Goal: Transaction & Acquisition: Purchase product/service

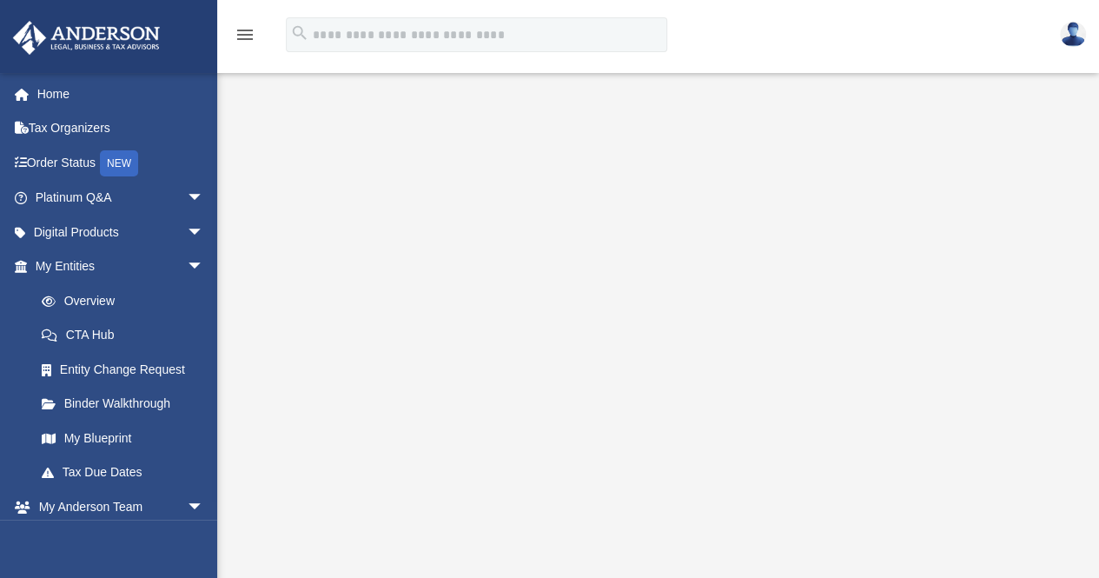
click at [247, 25] on icon "menu" at bounding box center [245, 34] width 21 height 21
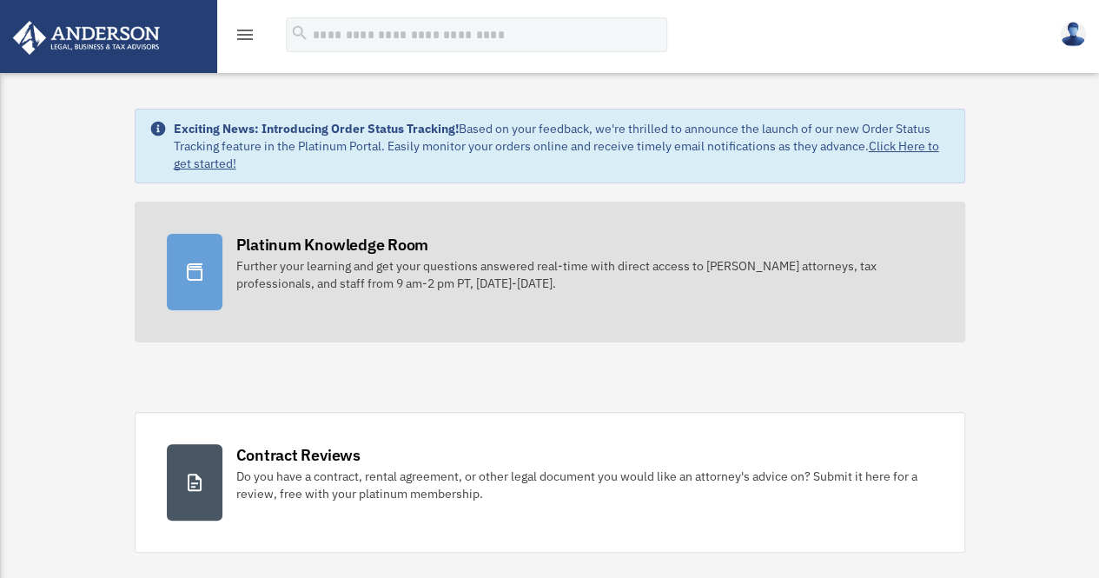
click at [321, 248] on div "Platinum Knowledge Room" at bounding box center [332, 245] width 193 height 22
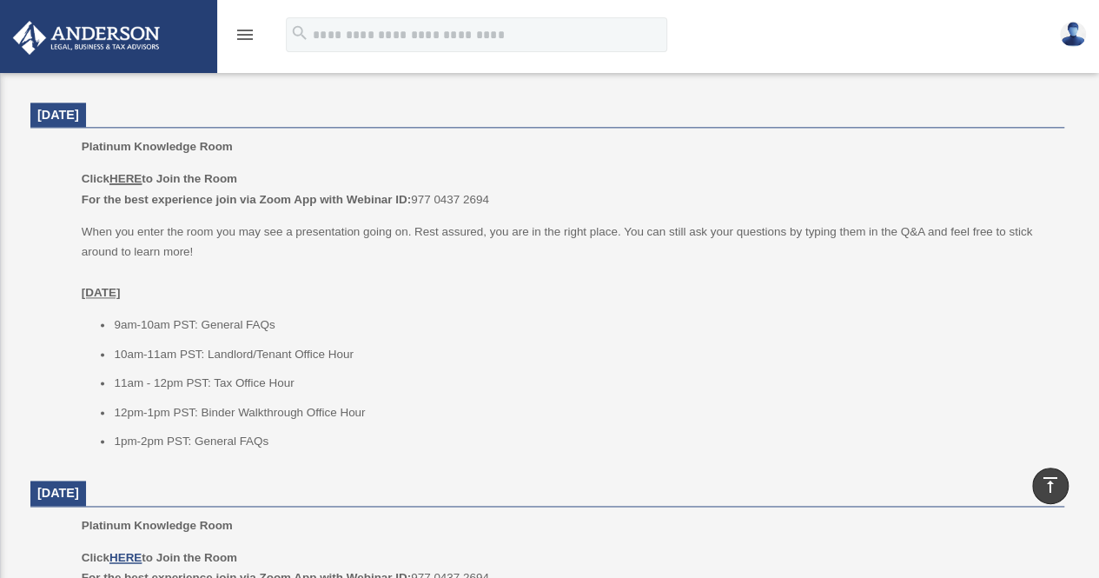
scroll to position [1042, 0]
click at [254, 36] on icon "menu" at bounding box center [245, 34] width 21 height 21
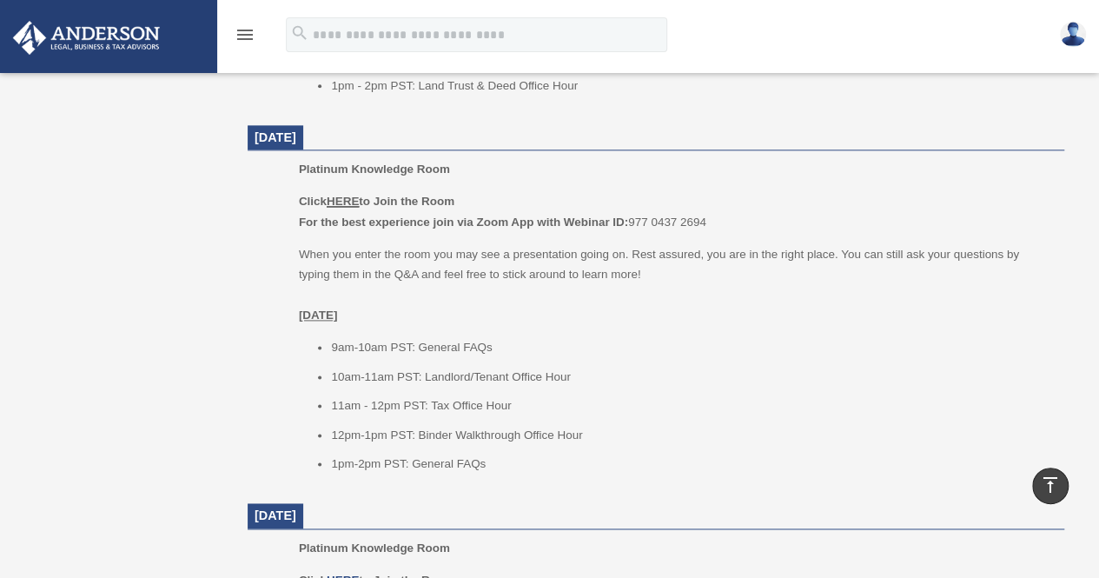
click at [252, 37] on icon "menu" at bounding box center [245, 34] width 21 height 21
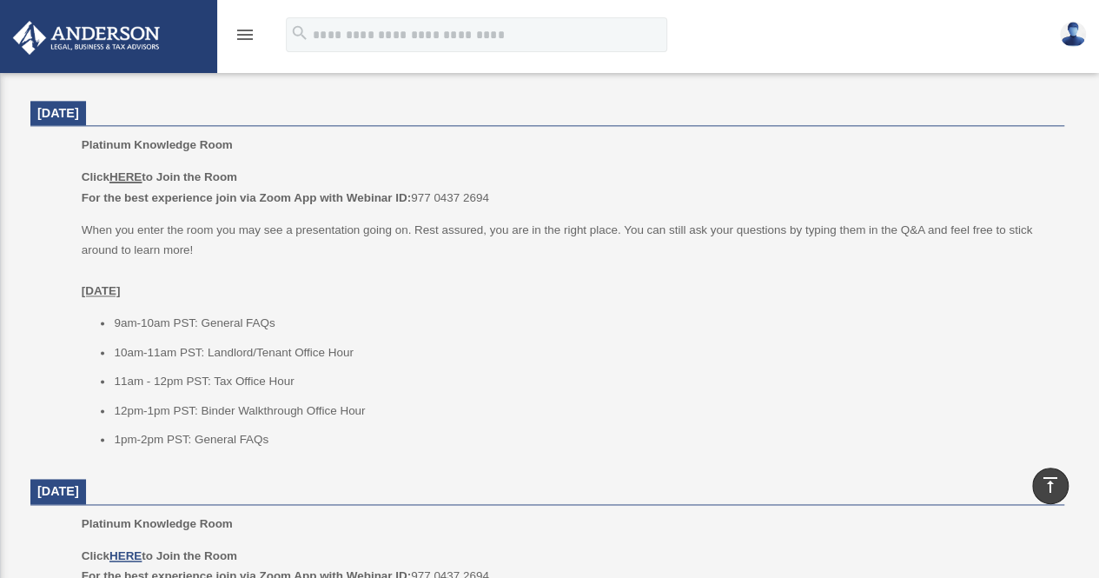
click at [96, 32] on img at bounding box center [86, 38] width 157 height 34
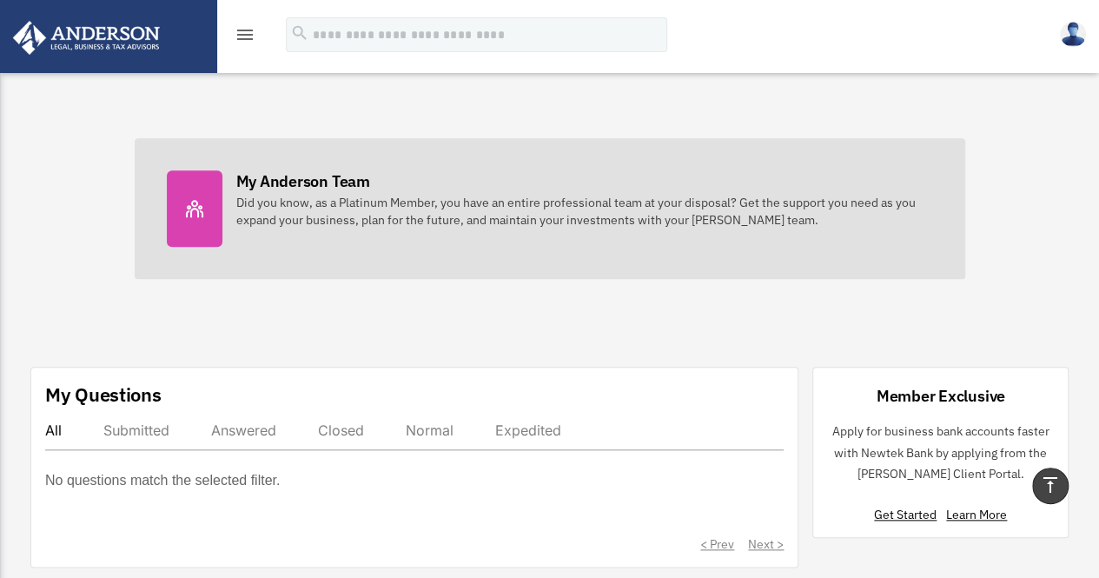
scroll to position [608, 0]
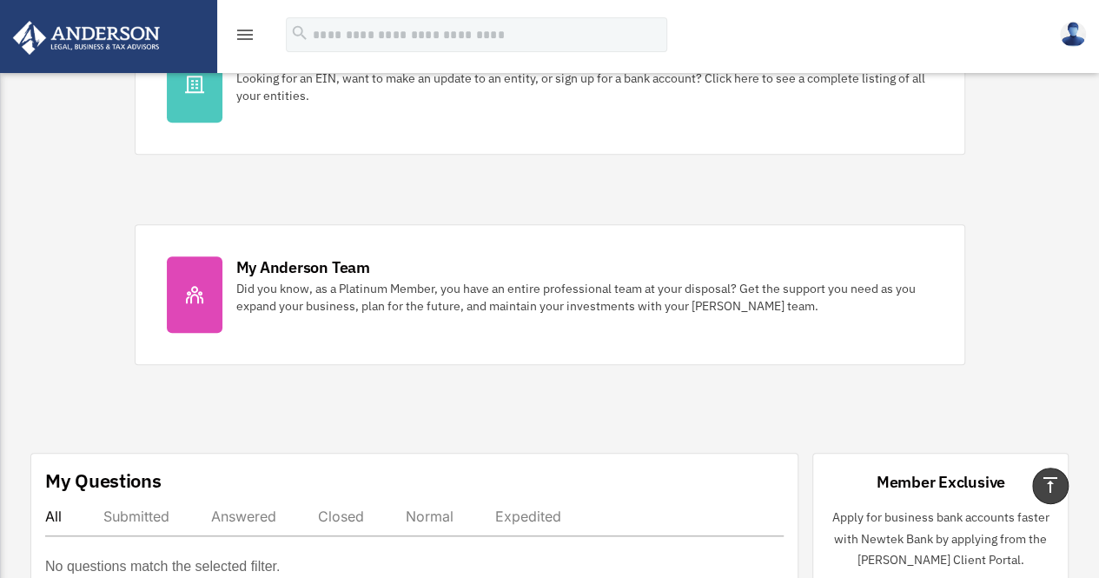
click at [240, 30] on icon "menu" at bounding box center [245, 34] width 21 height 21
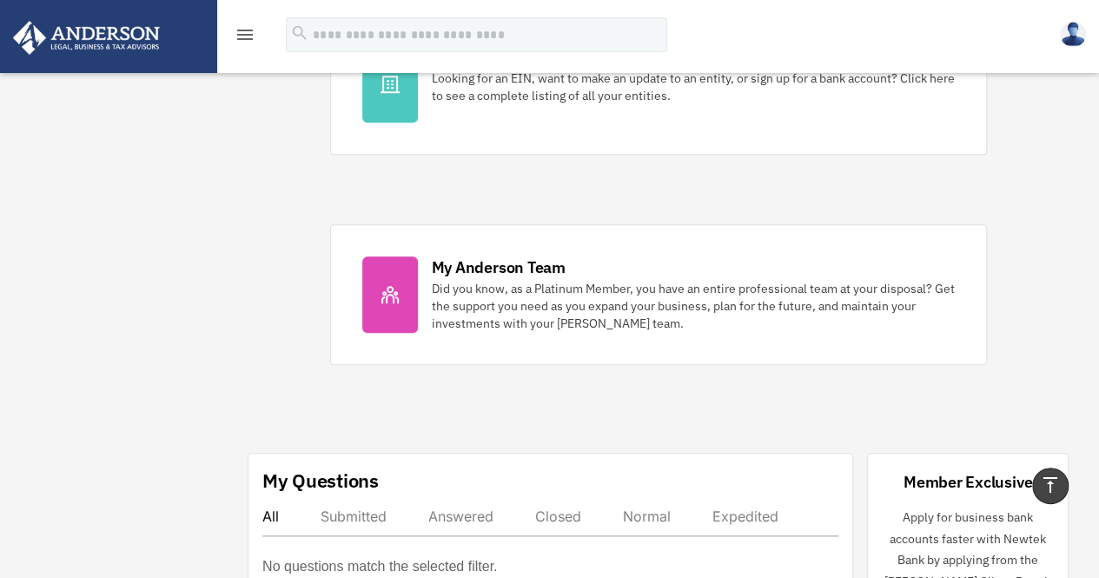
click at [247, 41] on icon "menu" at bounding box center [245, 34] width 21 height 21
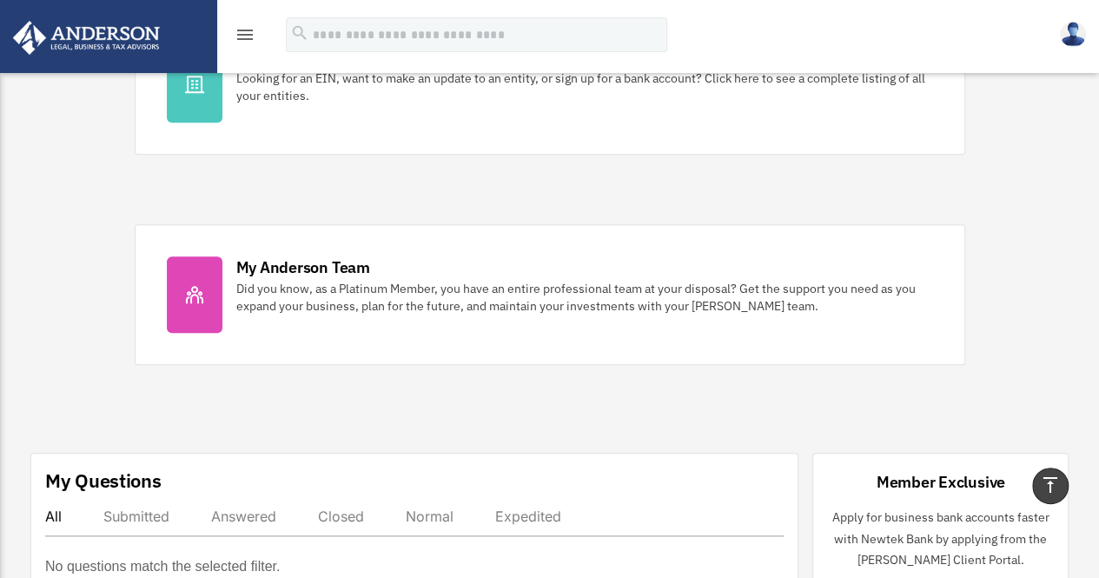
click at [247, 41] on icon "menu" at bounding box center [245, 34] width 21 height 21
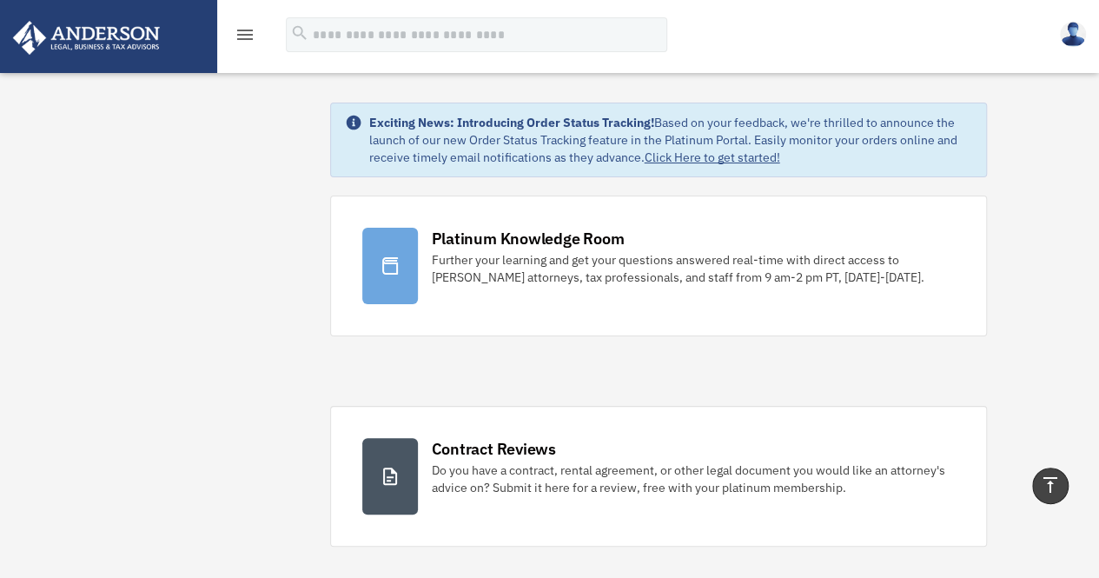
scroll to position [0, 0]
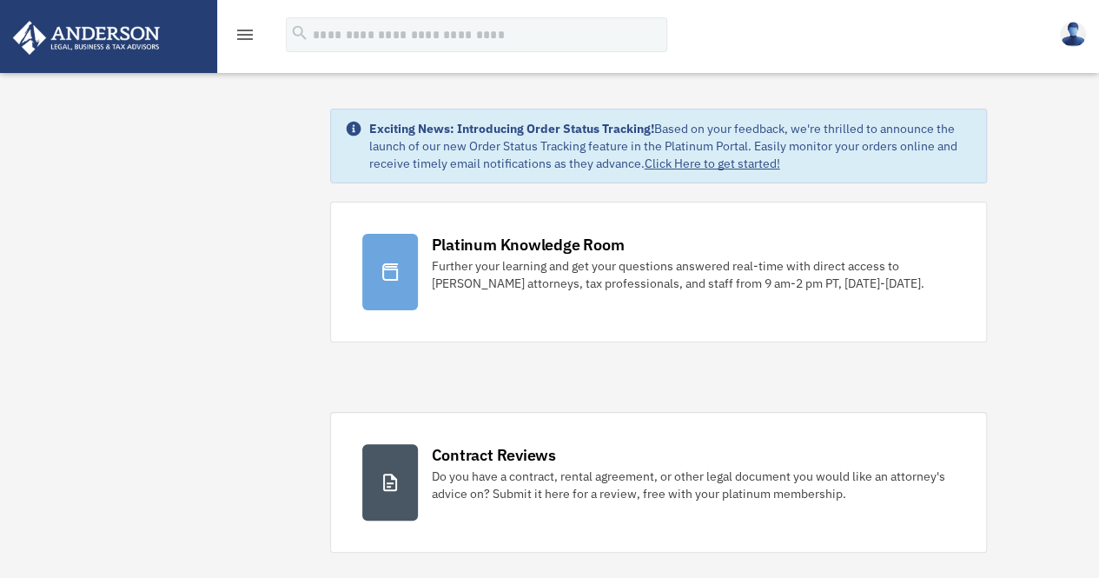
click at [253, 41] on icon "menu" at bounding box center [245, 34] width 21 height 21
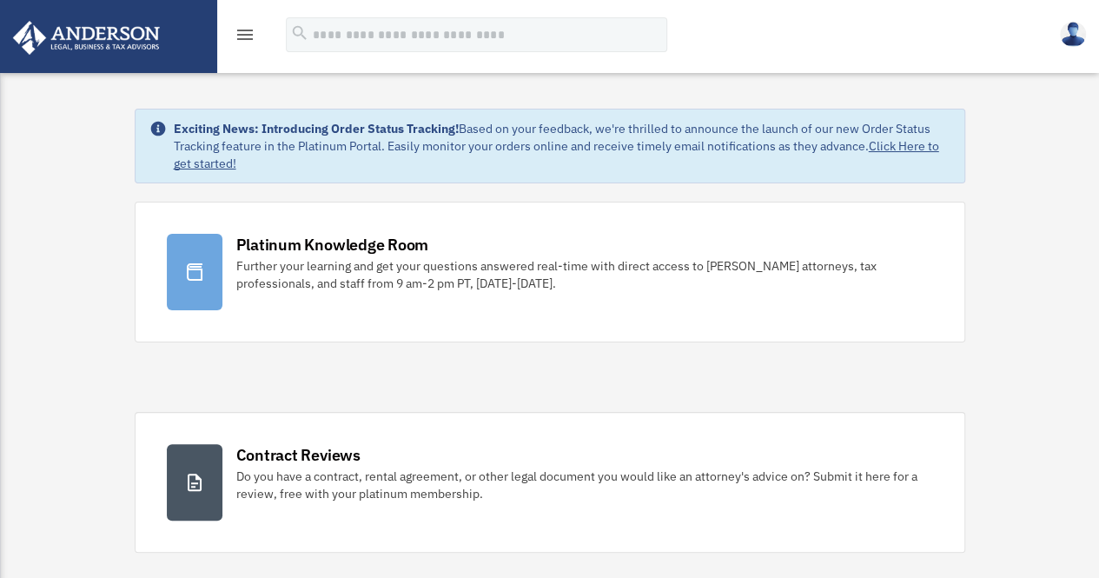
click at [252, 41] on icon "menu" at bounding box center [245, 34] width 21 height 21
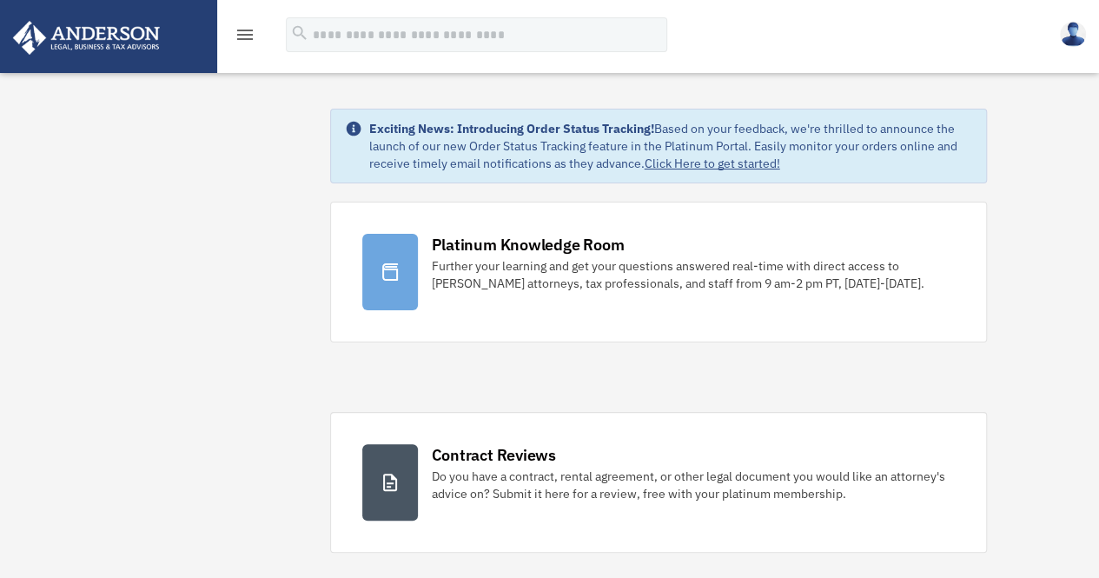
click at [248, 37] on icon "menu" at bounding box center [245, 34] width 21 height 21
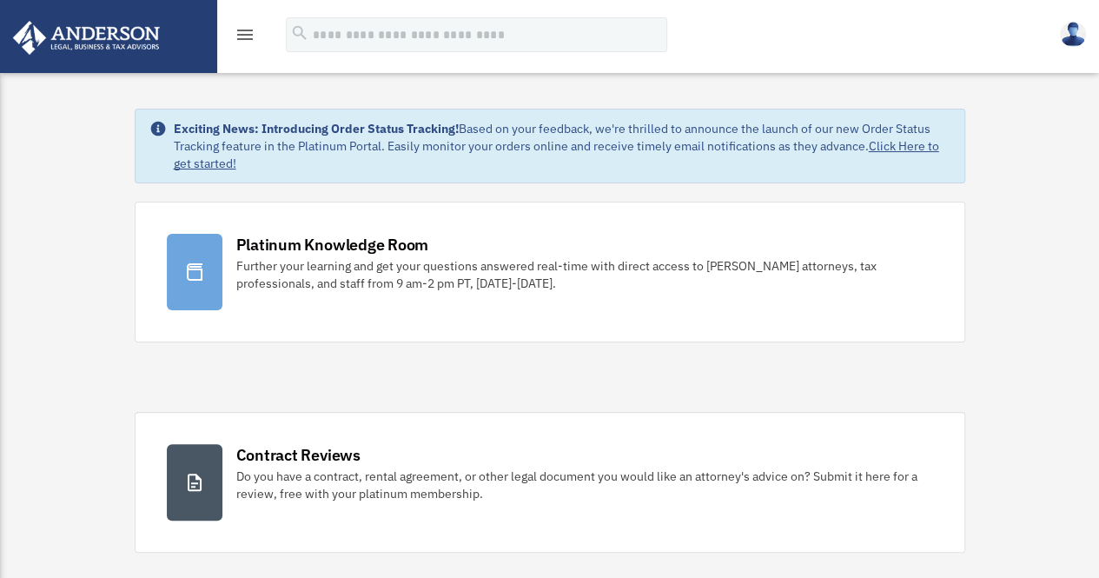
click at [247, 38] on icon "menu" at bounding box center [245, 34] width 21 height 21
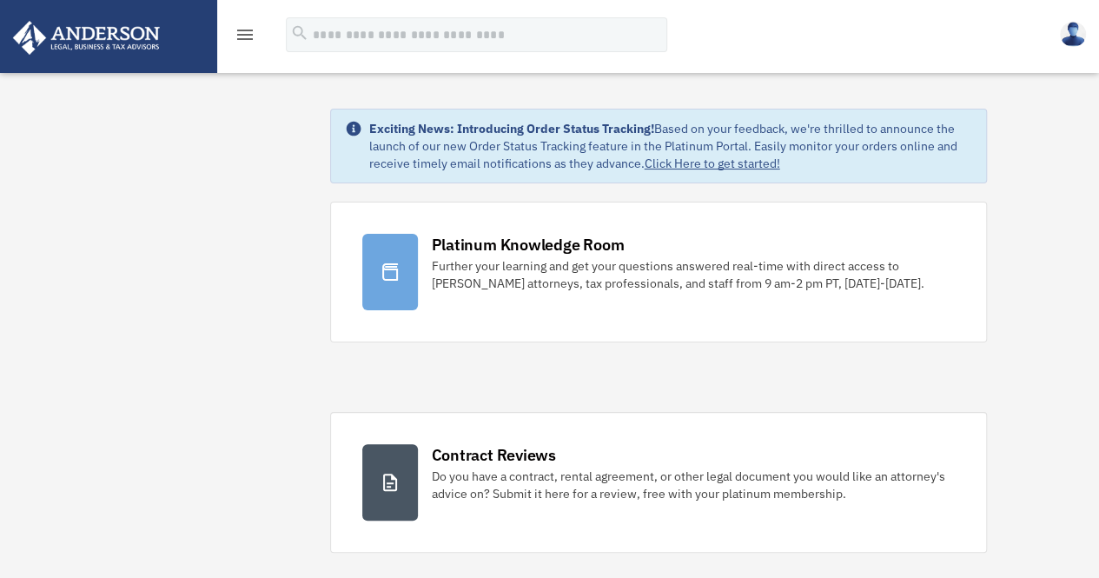
click at [247, 38] on icon "menu" at bounding box center [245, 34] width 21 height 21
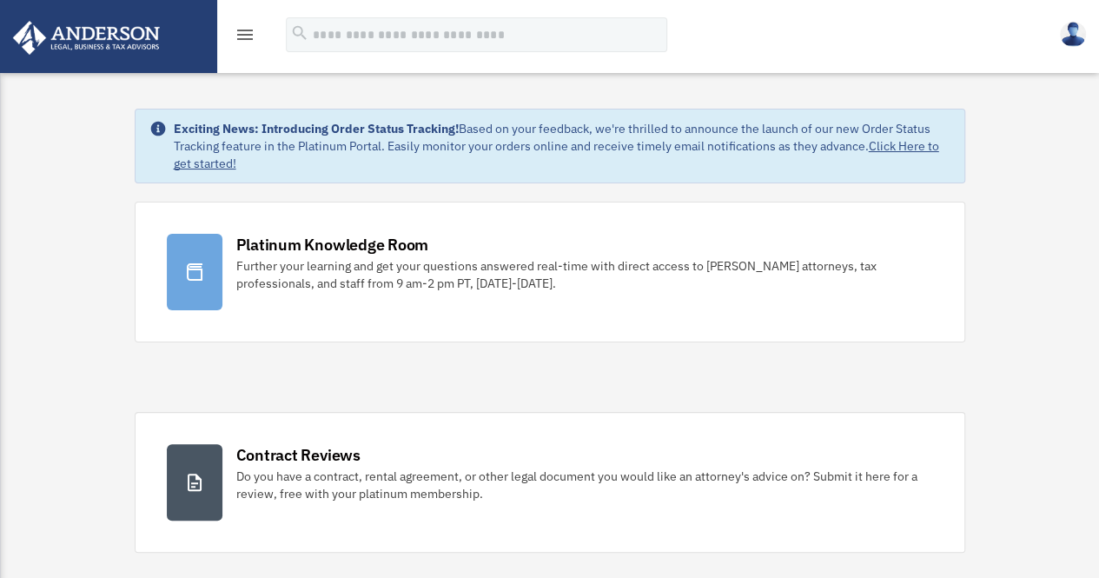
click at [247, 38] on icon "menu" at bounding box center [245, 34] width 21 height 21
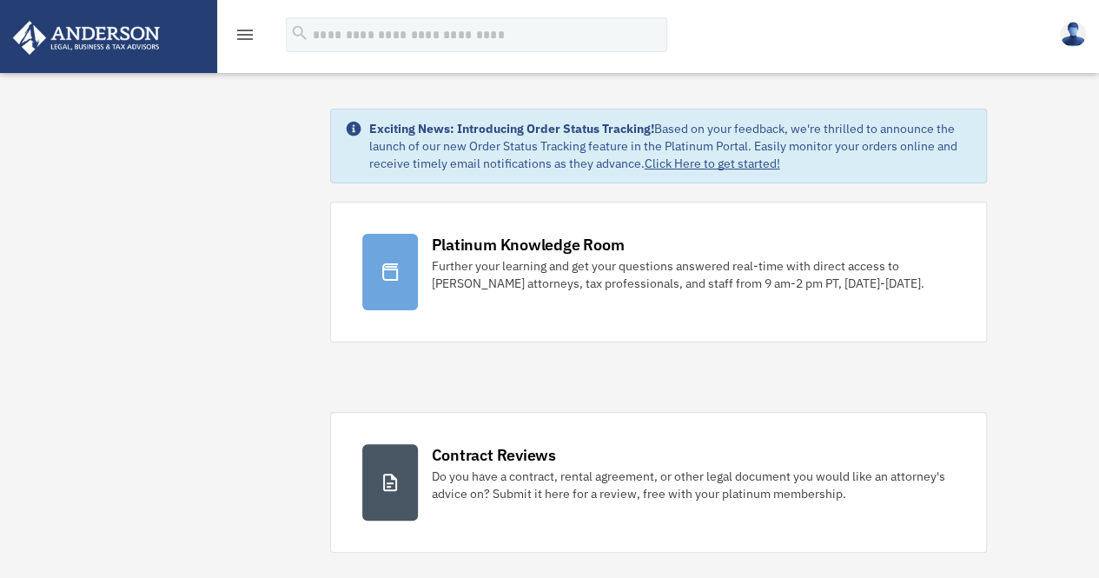
drag, startPoint x: 24, startPoint y: 195, endPoint x: 32, endPoint y: 189, distance: 10.5
drag, startPoint x: 248, startPoint y: 43, endPoint x: 208, endPoint y: 110, distance: 78.7
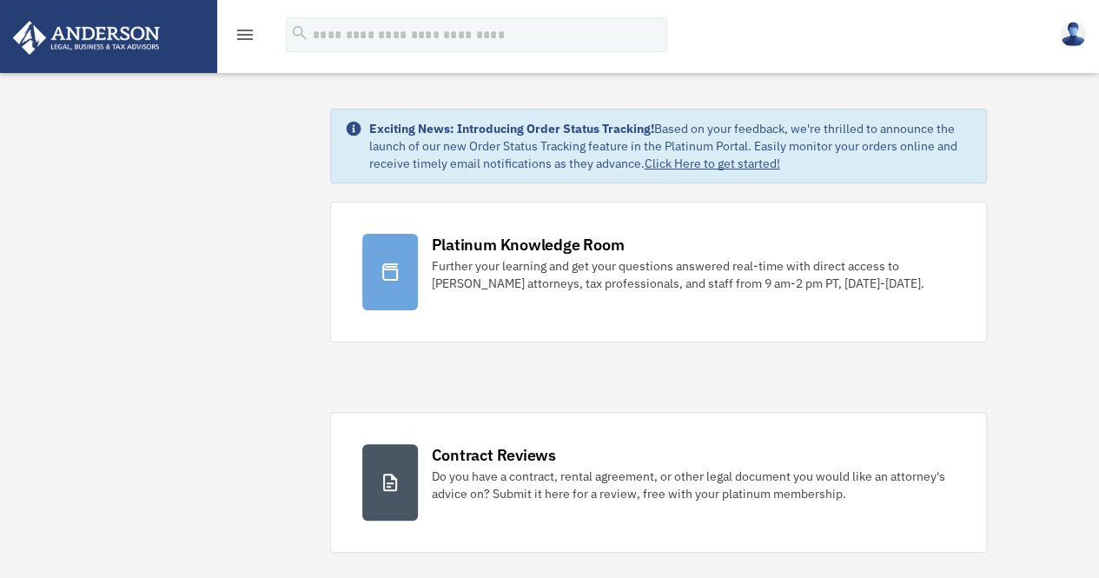
click at [232, 36] on div "menu" at bounding box center [245, 35] width 56 height 45
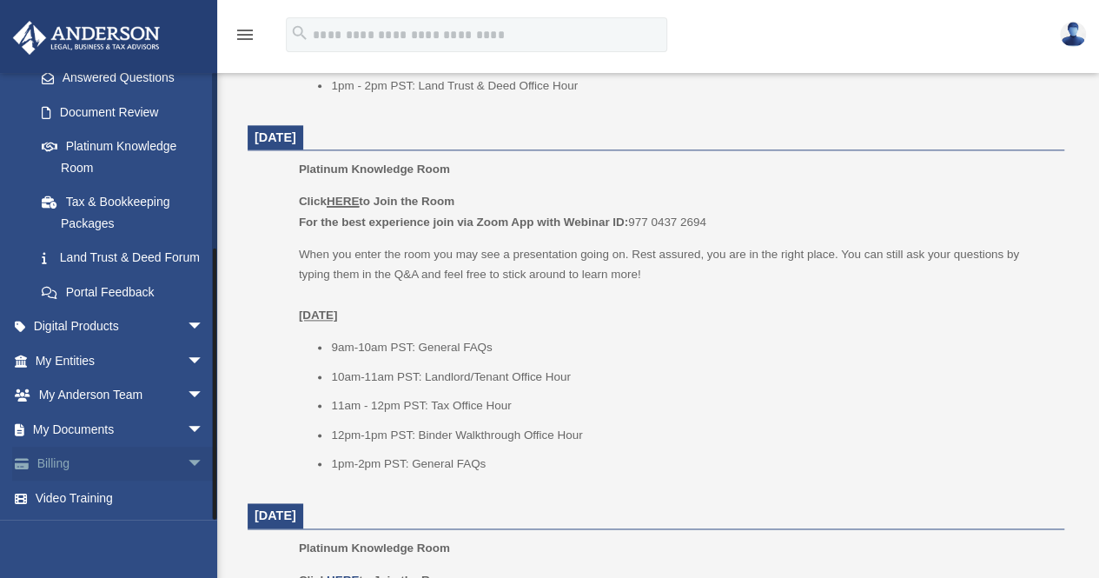
scroll to position [277, 0]
click at [187, 462] on span "arrow_drop_down" at bounding box center [204, 465] width 35 height 36
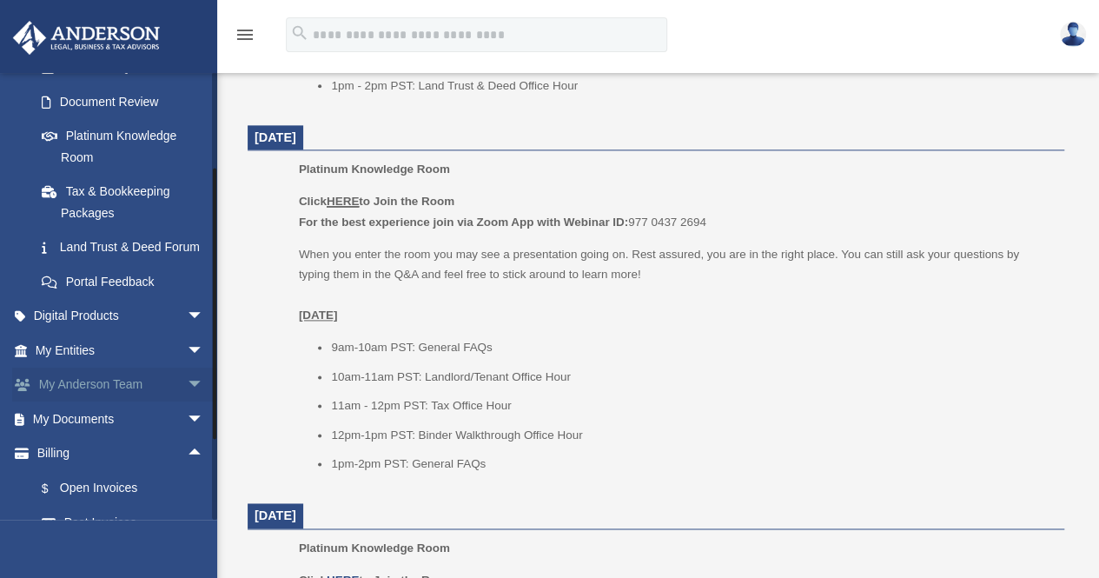
scroll to position [207, 0]
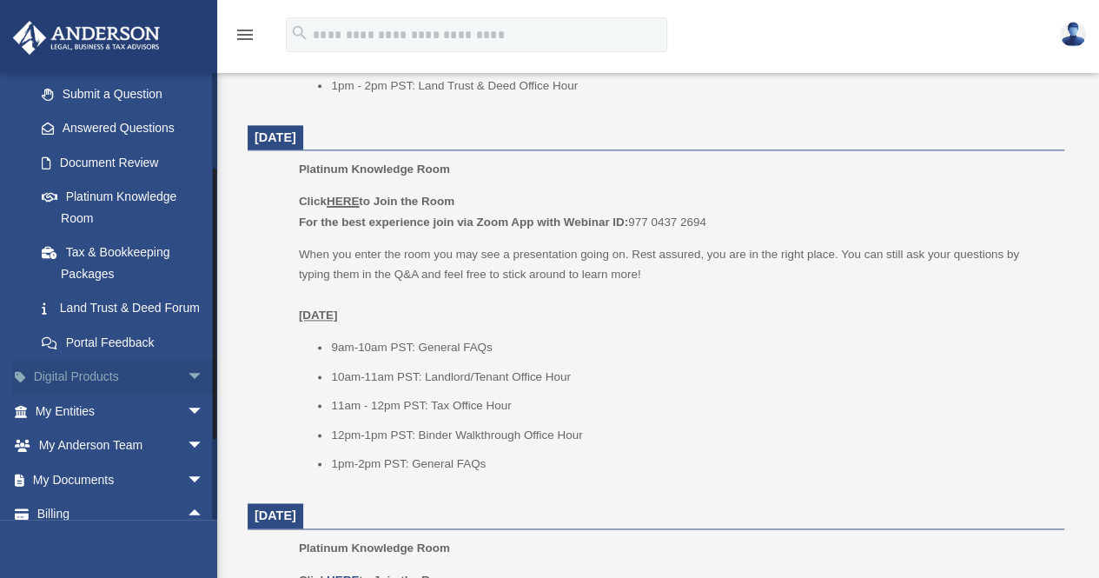
click at [187, 395] on span "arrow_drop_down" at bounding box center [204, 378] width 35 height 36
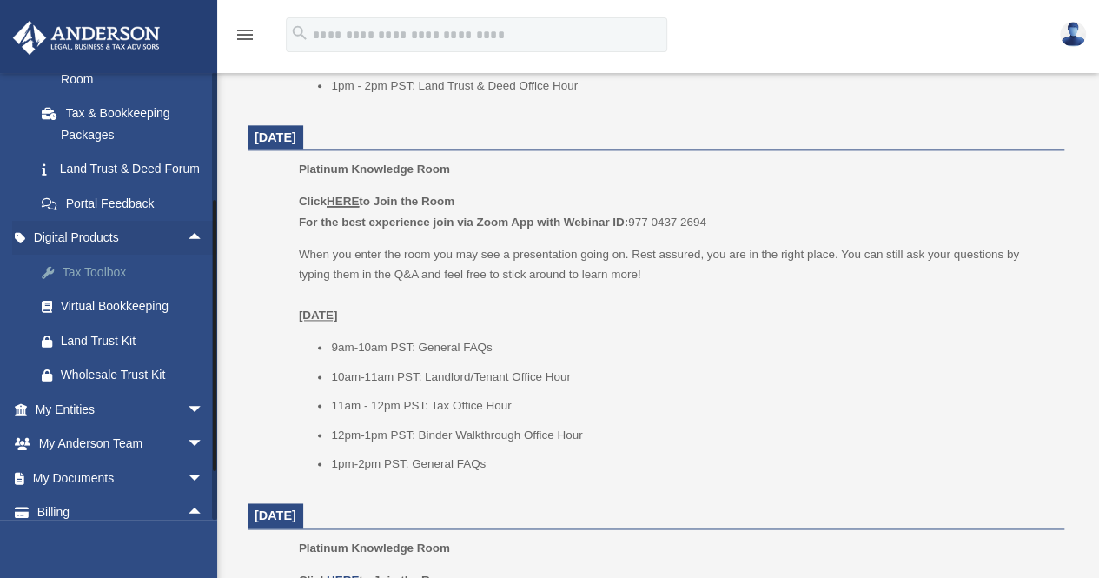
scroll to position [294, 0]
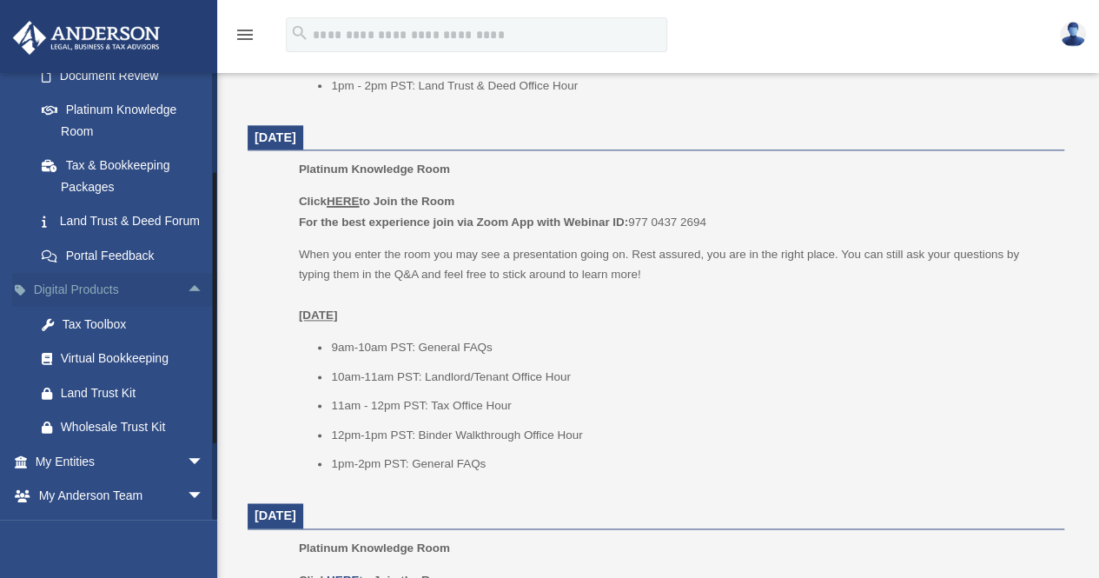
click at [187, 308] on span "arrow_drop_up" at bounding box center [204, 291] width 35 height 36
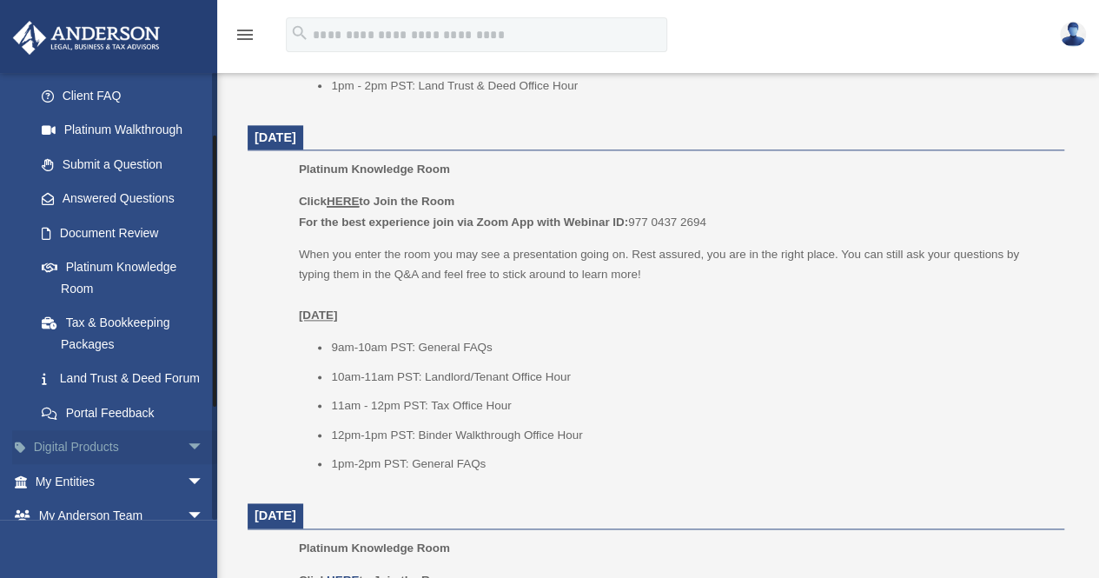
scroll to position [120, 0]
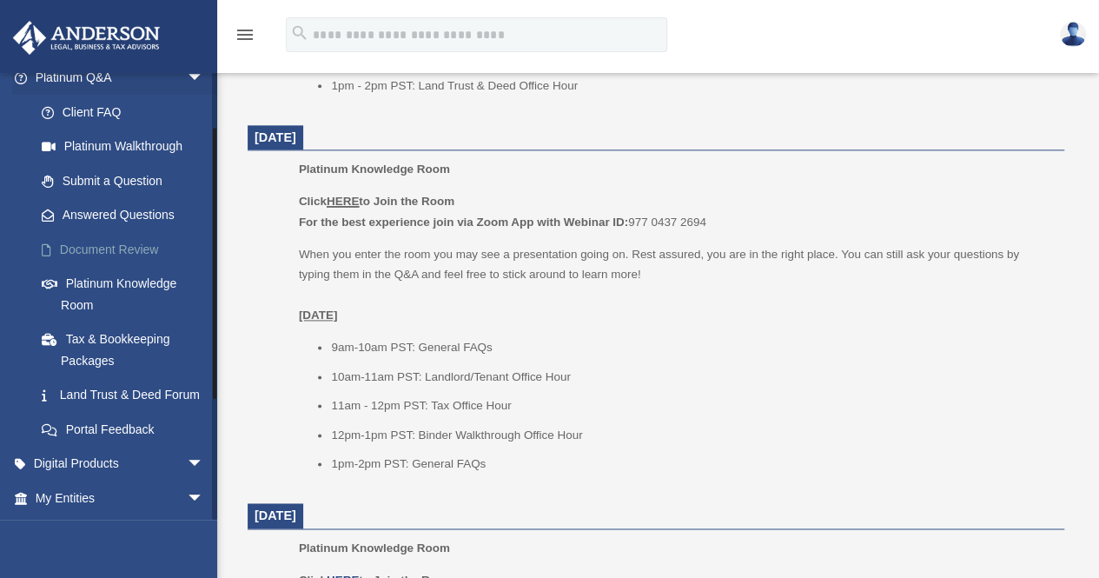
click at [129, 248] on link "Document Review" at bounding box center [127, 249] width 206 height 35
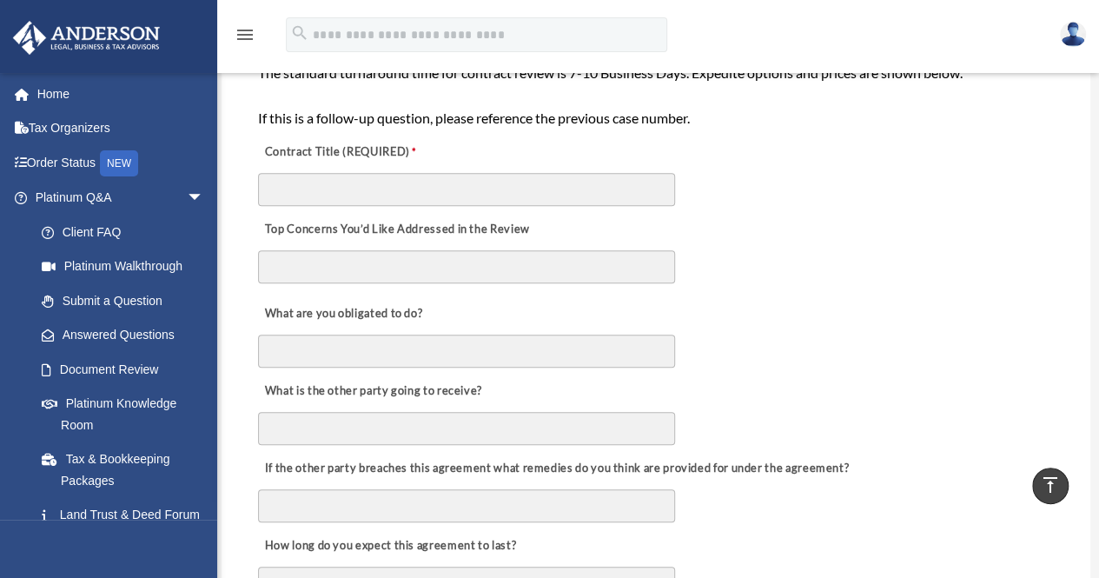
scroll to position [261, 0]
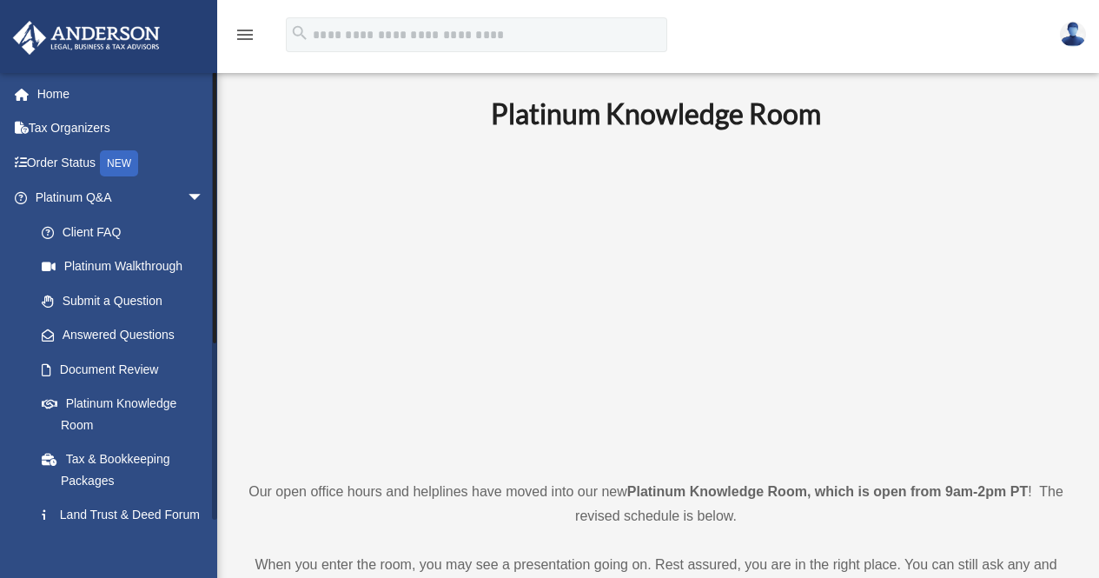
scroll to position [1042, 0]
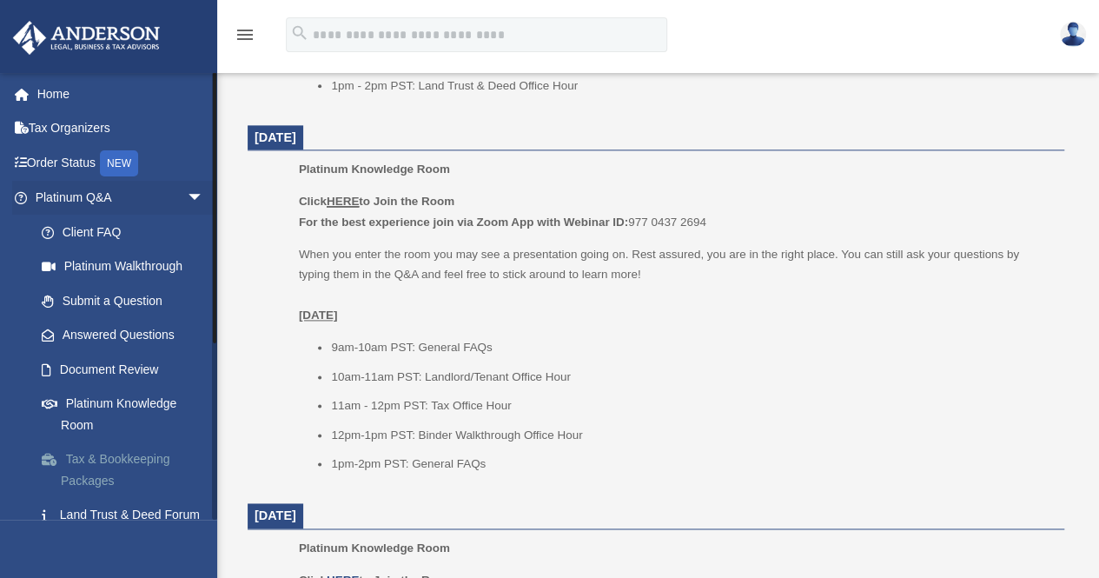
click at [158, 460] on link "Tax & Bookkeeping Packages" at bounding box center [127, 470] width 206 height 56
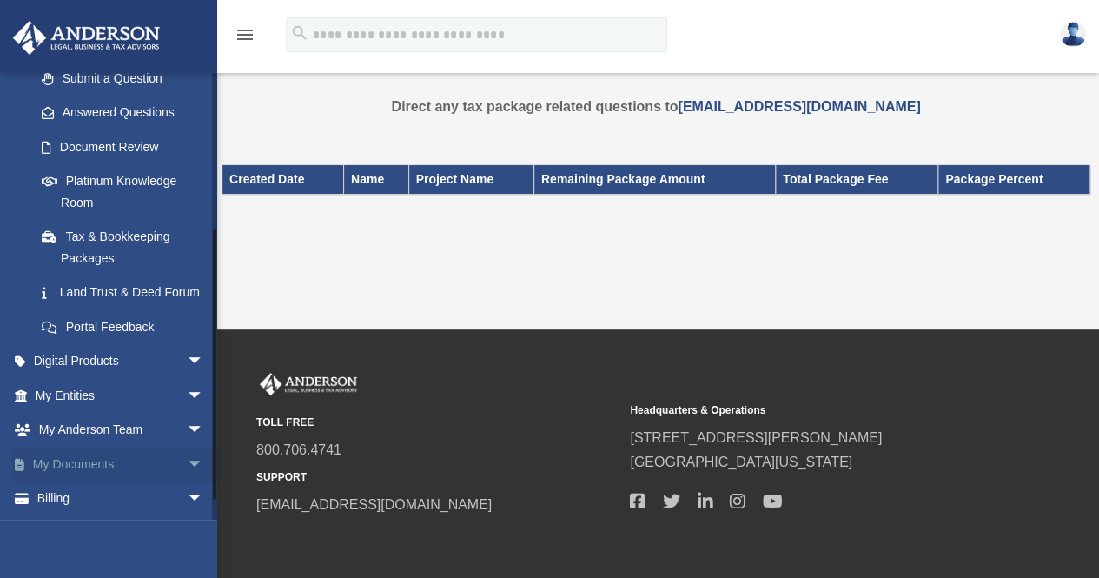
scroll to position [261, 0]
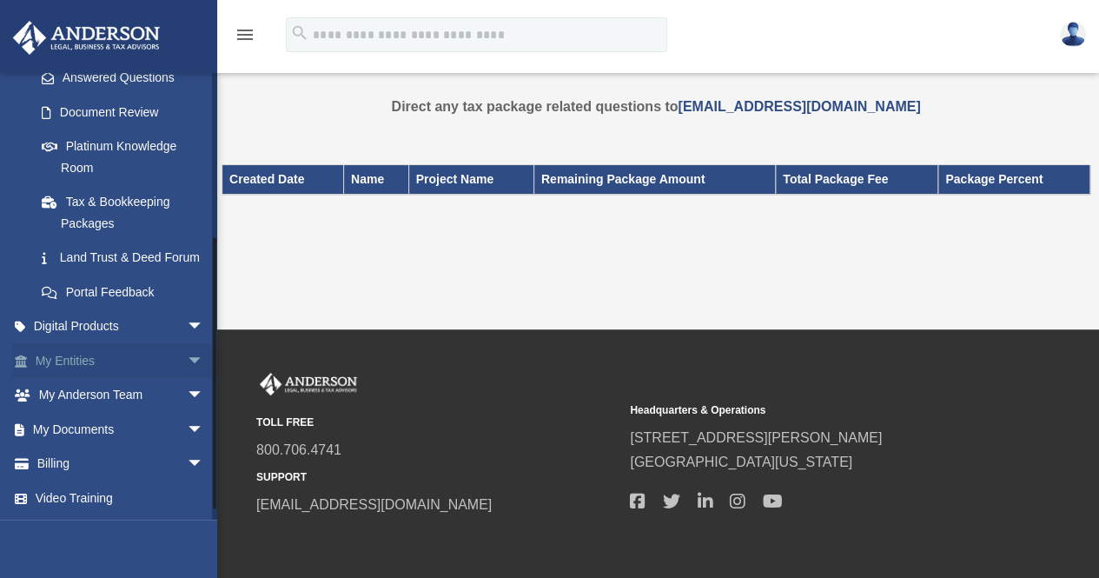
click at [187, 379] on span "arrow_drop_down" at bounding box center [204, 361] width 35 height 36
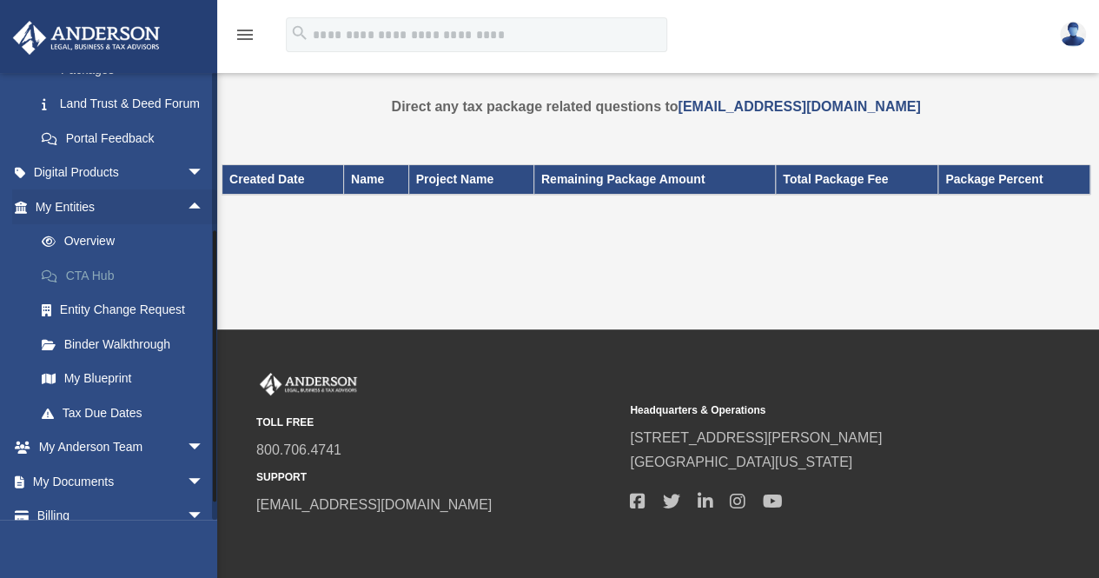
scroll to position [434, 0]
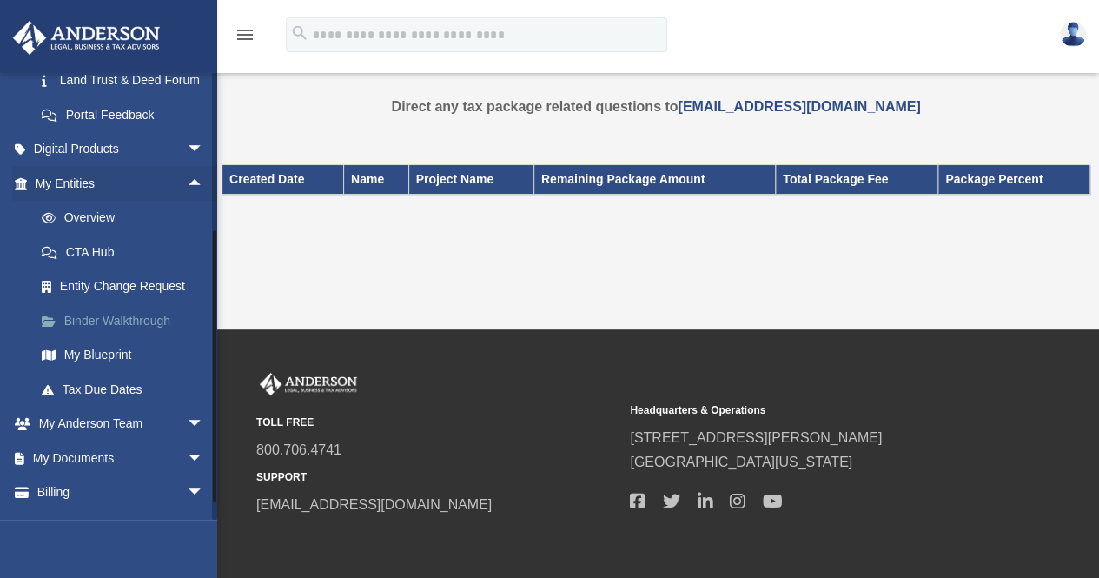
click at [118, 338] on link "Binder Walkthrough" at bounding box center [127, 320] width 206 height 35
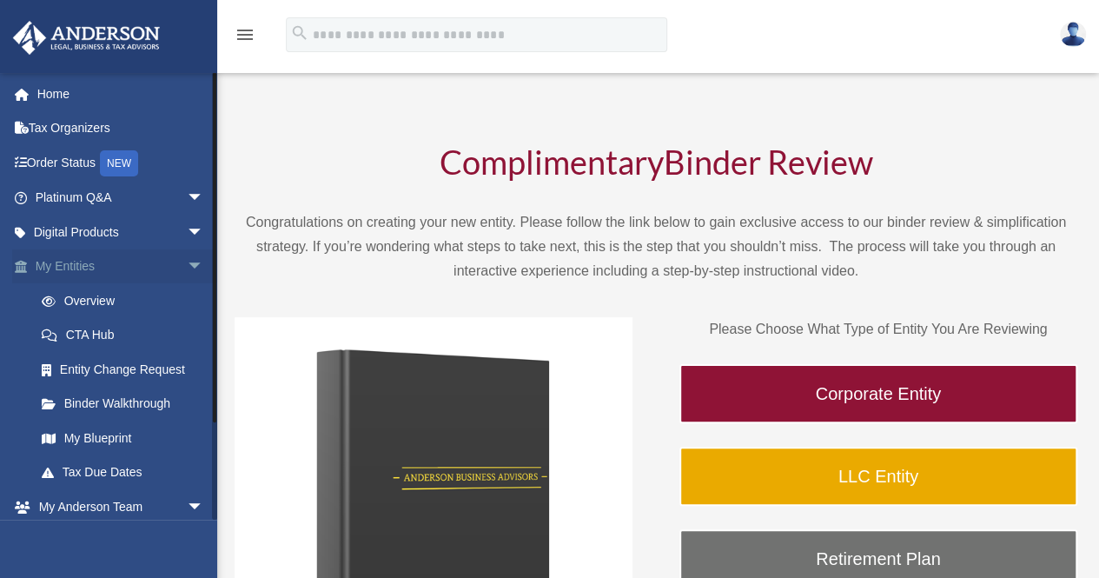
click at [187, 263] on span "arrow_drop_down" at bounding box center [204, 267] width 35 height 36
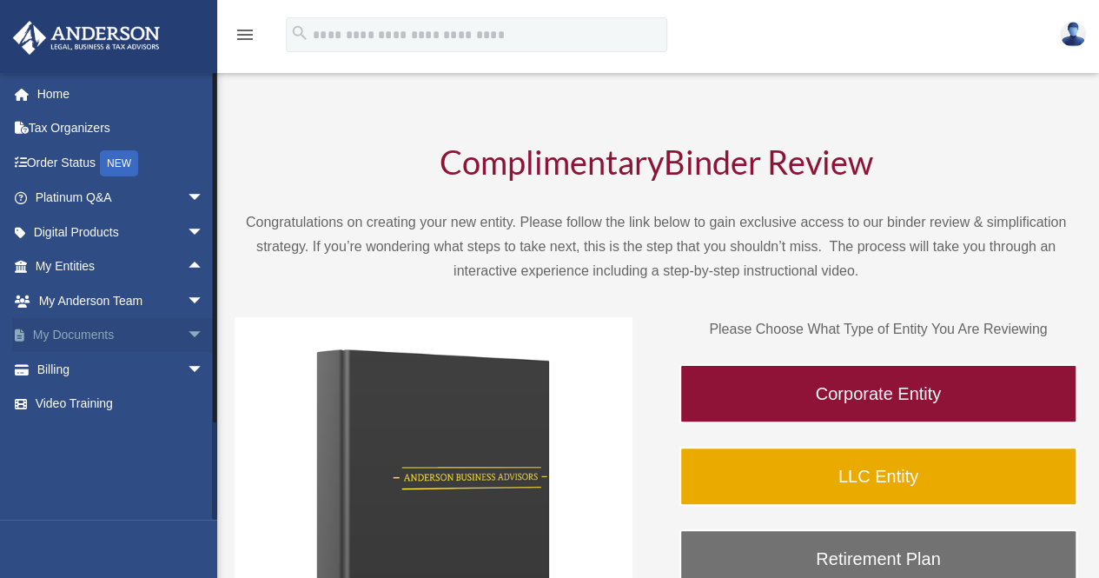
click at [187, 334] on span "arrow_drop_down" at bounding box center [204, 336] width 35 height 36
click at [187, 336] on span "arrow_drop_up" at bounding box center [204, 336] width 35 height 36
click at [187, 367] on span "arrow_drop_down" at bounding box center [204, 370] width 35 height 36
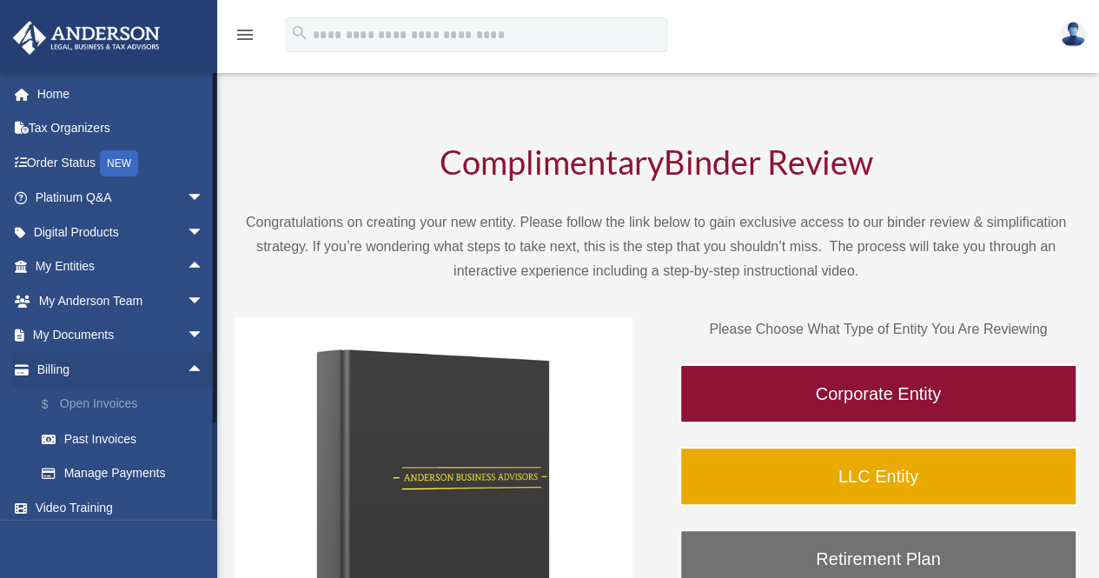
click at [125, 401] on link "$ Open Invoices" at bounding box center [127, 405] width 206 height 36
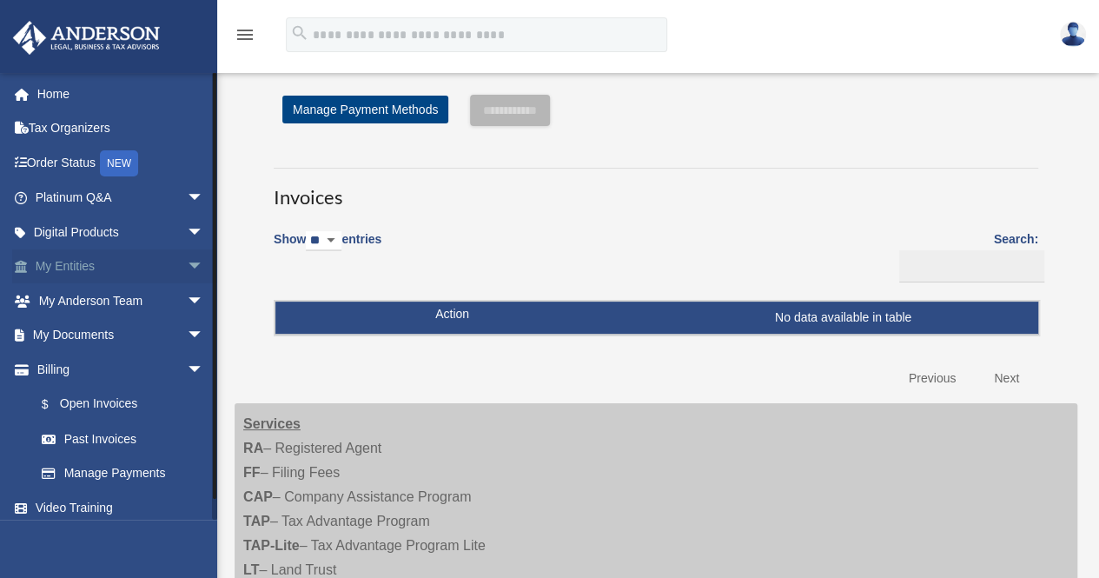
click at [187, 263] on span "arrow_drop_down" at bounding box center [204, 267] width 35 height 36
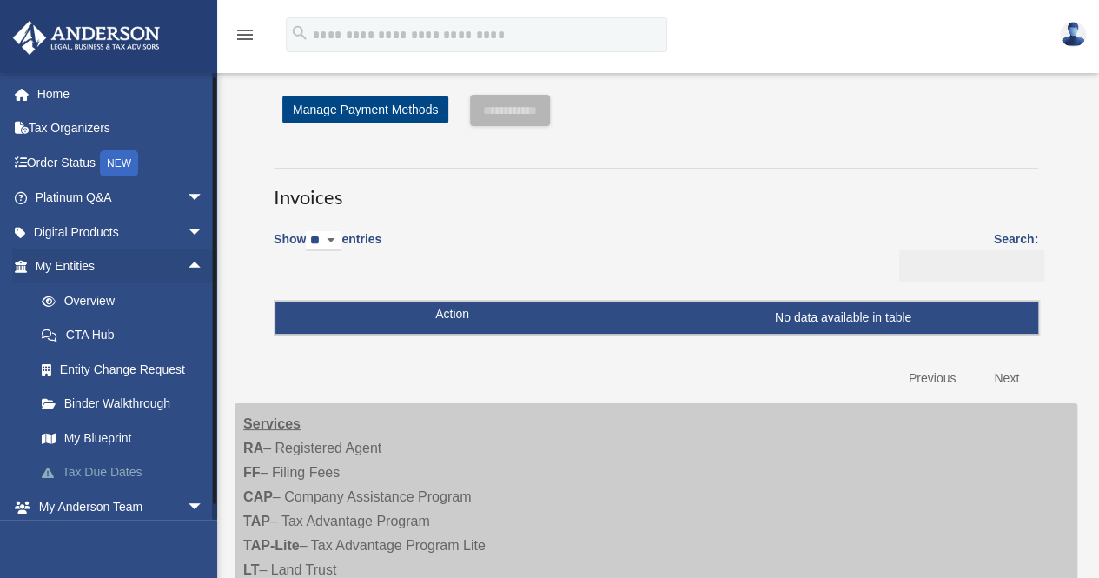
scroll to position [87, 0]
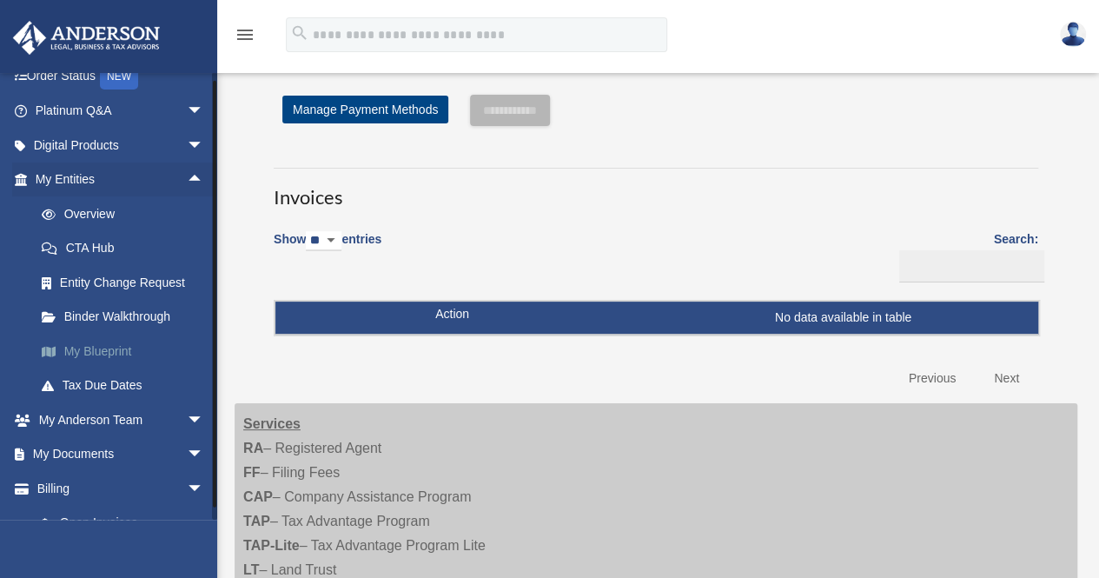
click at [123, 355] on link "My Blueprint" at bounding box center [127, 351] width 206 height 35
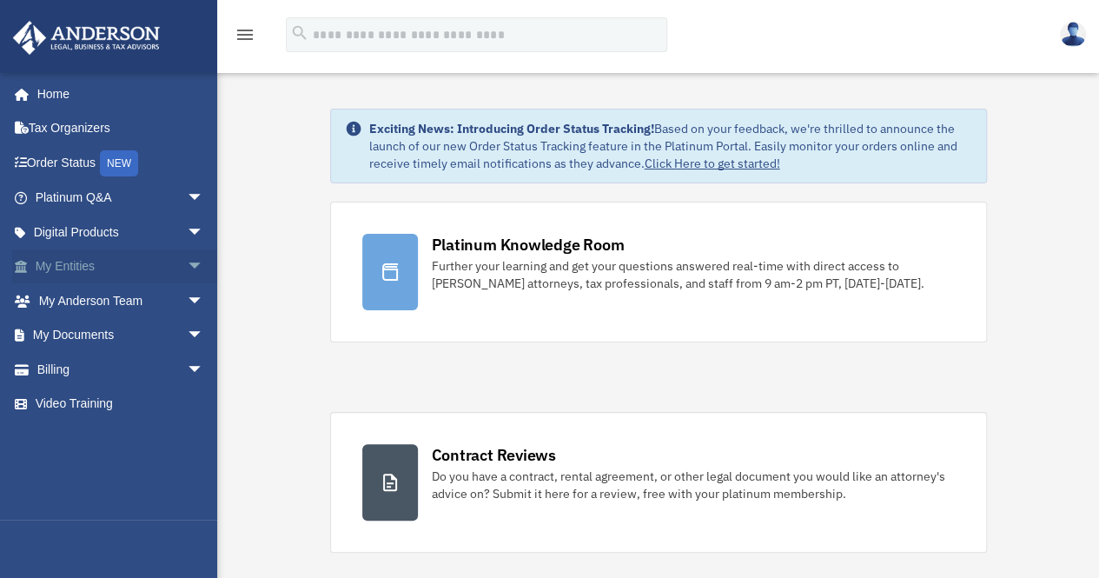
click at [187, 265] on span "arrow_drop_down" at bounding box center [204, 267] width 35 height 36
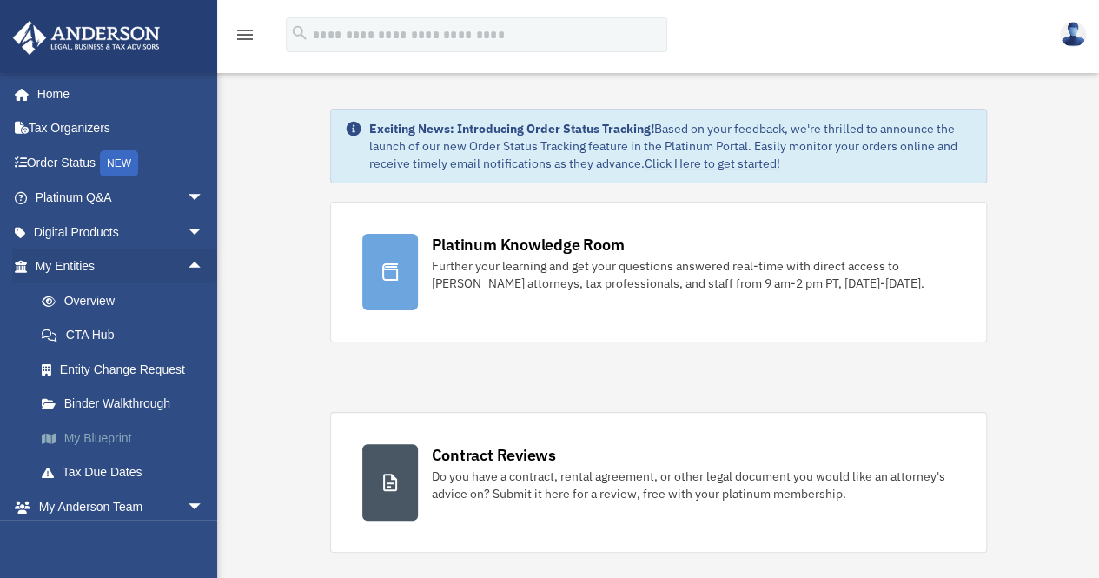
click at [116, 439] on link "My Blueprint" at bounding box center [127, 437] width 206 height 35
click at [113, 437] on link "My Blueprint" at bounding box center [127, 437] width 206 height 35
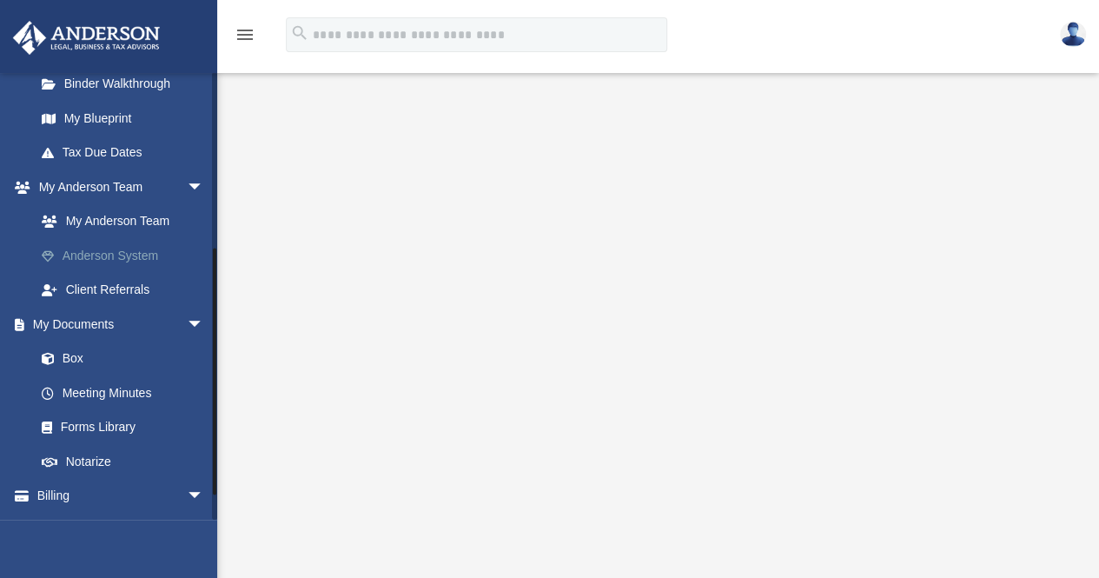
scroll to position [347, 0]
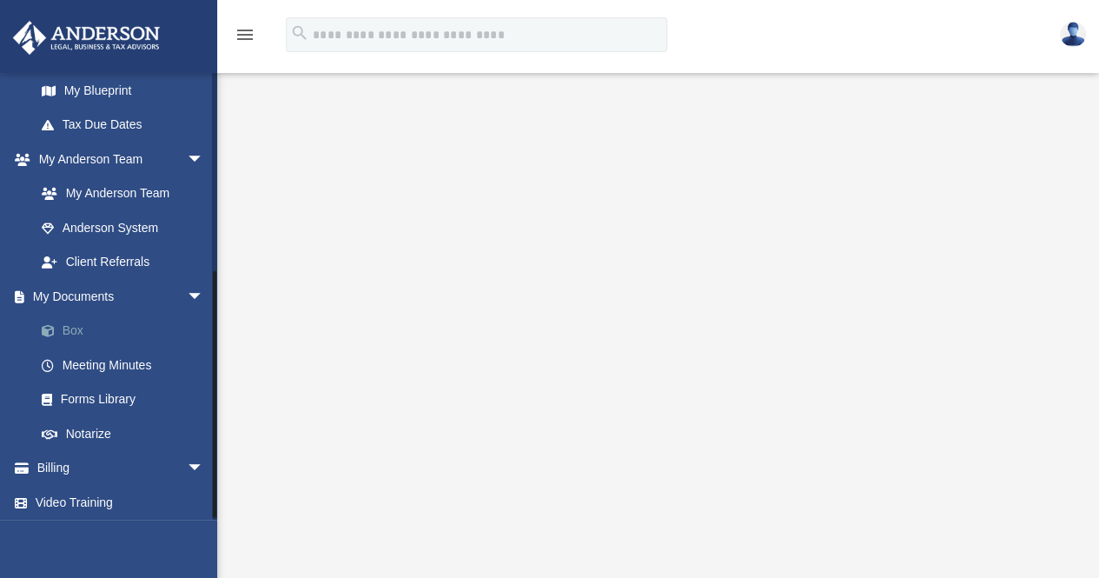
click at [72, 333] on link "Box" at bounding box center [127, 331] width 206 height 35
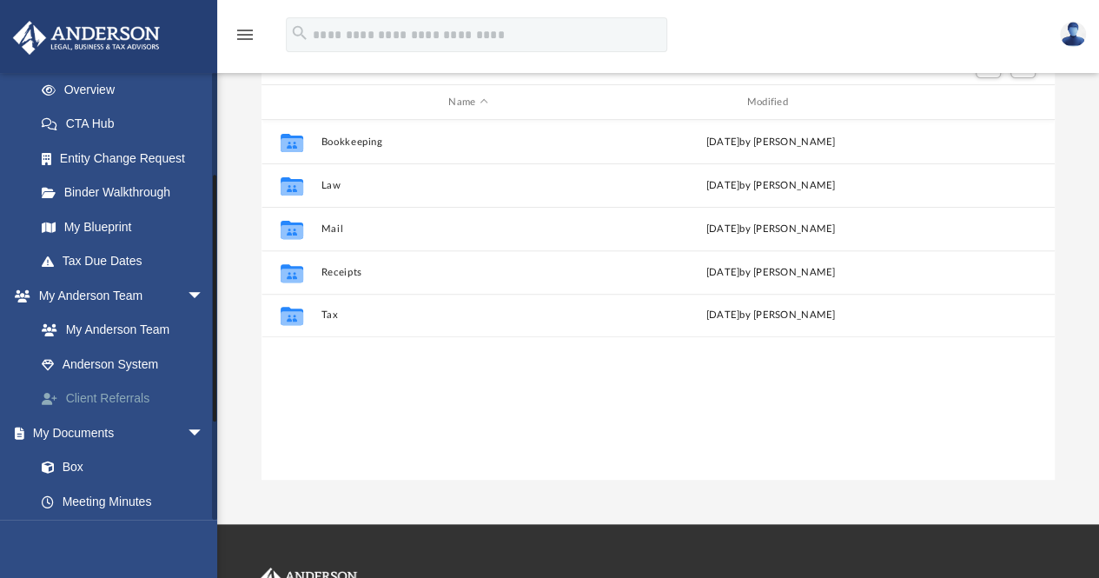
scroll to position [261, 0]
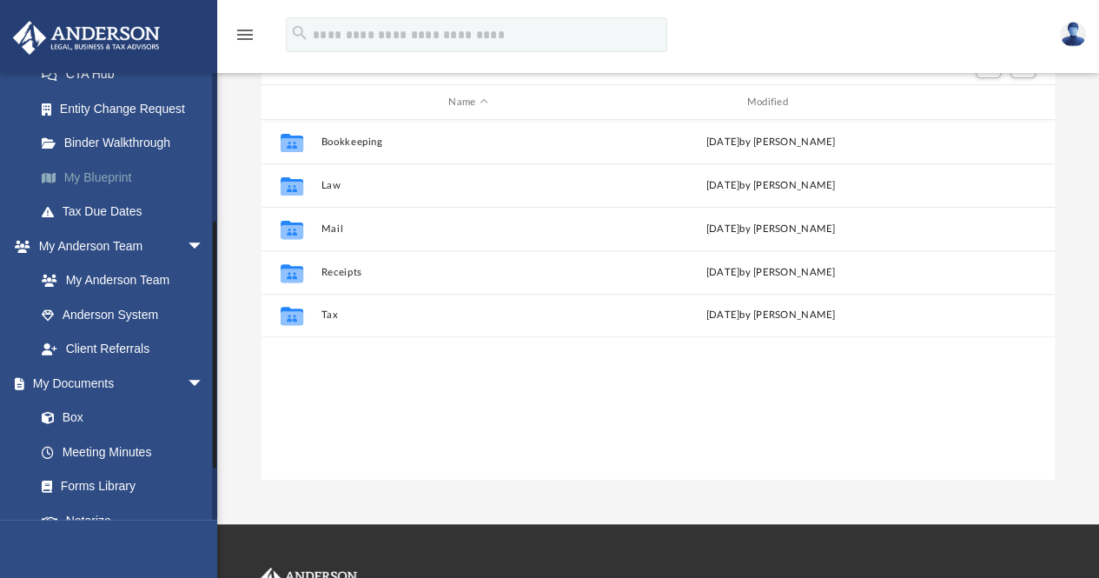
click at [120, 172] on link "My Blueprint" at bounding box center [127, 177] width 206 height 35
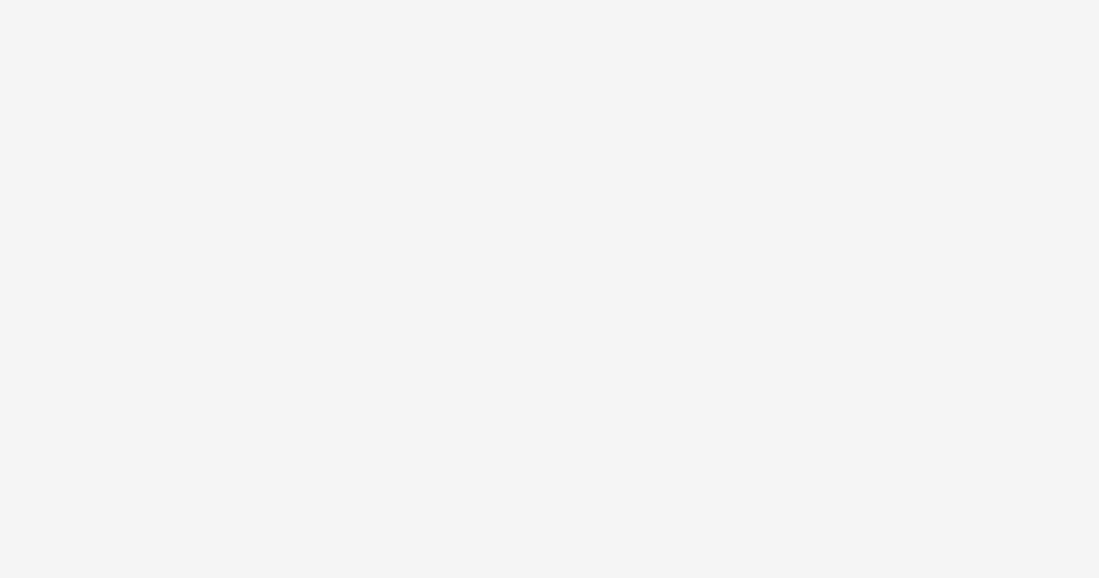
scroll to position [162, 0]
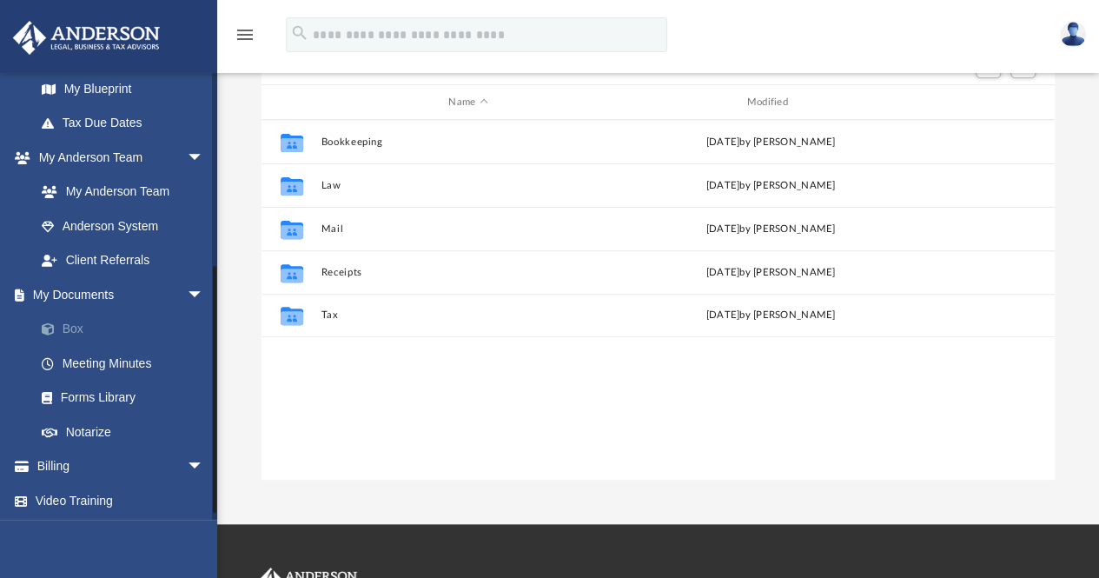
scroll to position [351, 0]
click at [187, 461] on span "arrow_drop_down" at bounding box center [204, 465] width 35 height 36
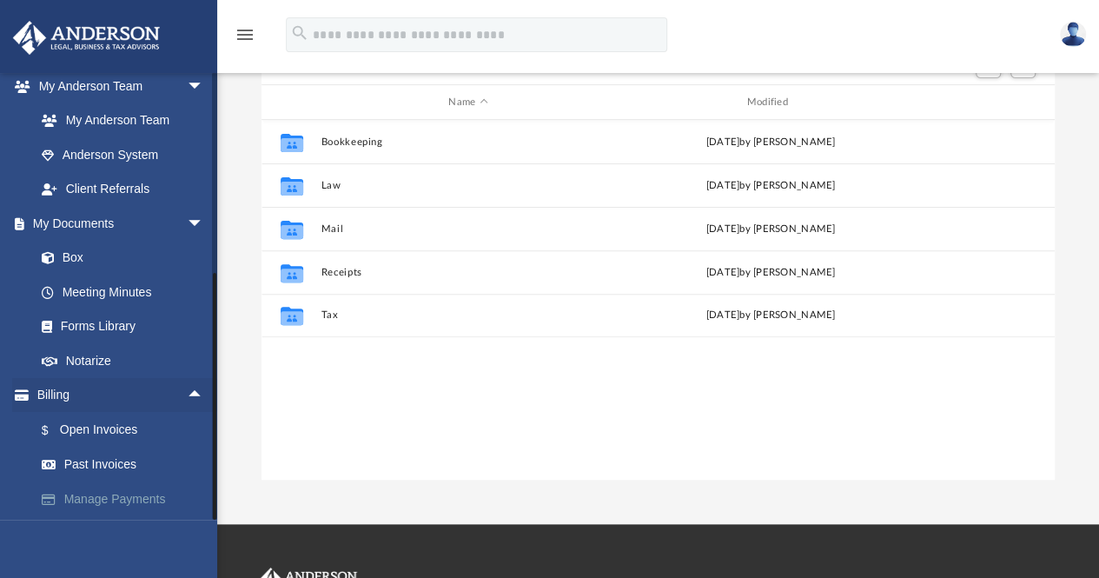
scroll to position [454, 0]
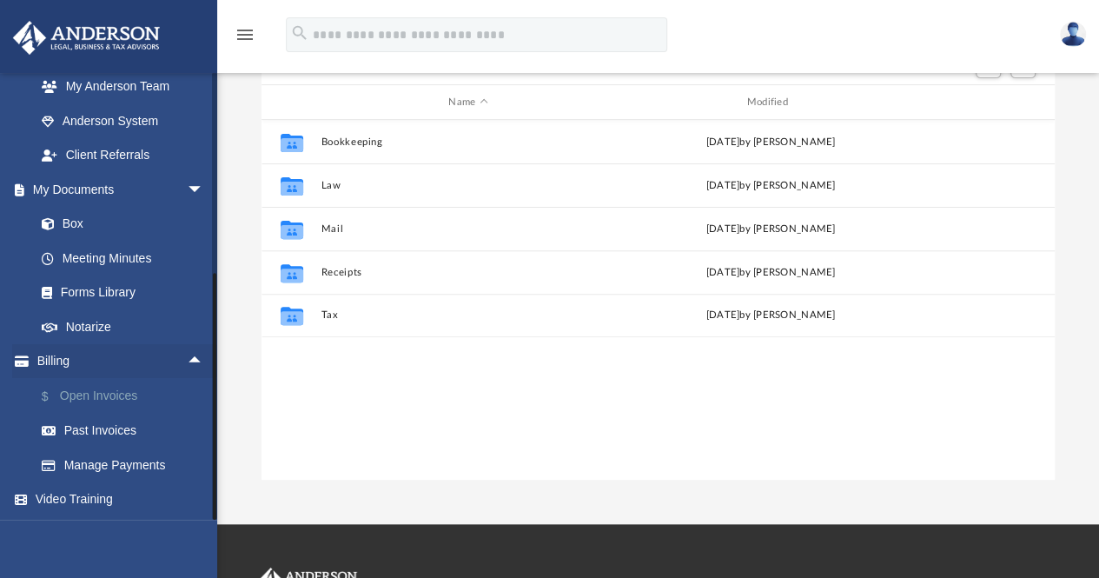
click at [126, 392] on link "$ Open Invoices" at bounding box center [127, 396] width 206 height 36
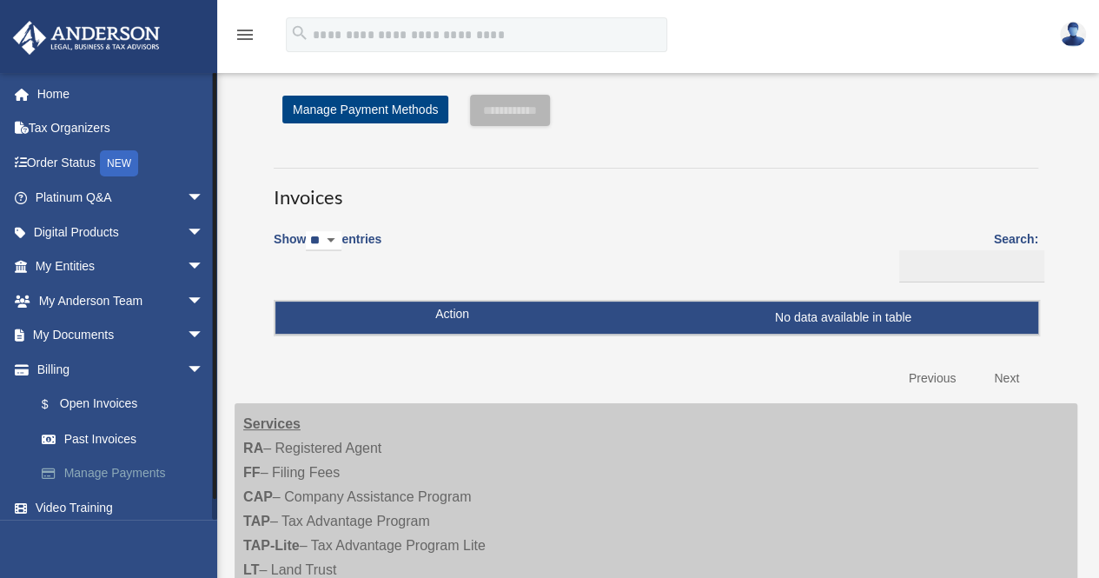
click at [136, 472] on link "Manage Payments" at bounding box center [127, 473] width 206 height 35
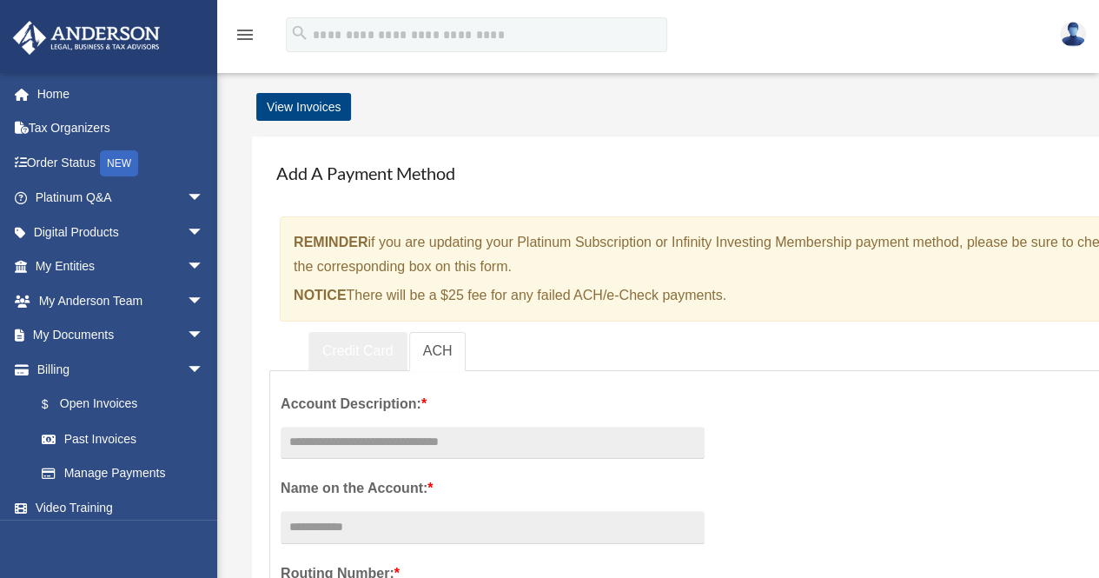
click at [349, 352] on link "Credit Card" at bounding box center [357, 351] width 99 height 39
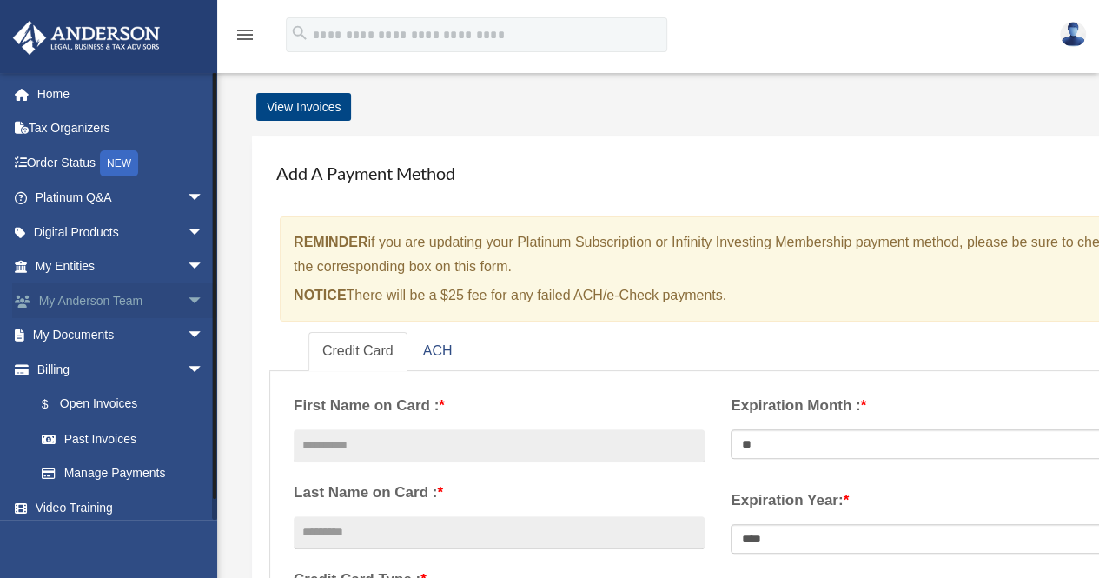
scroll to position [8, 0]
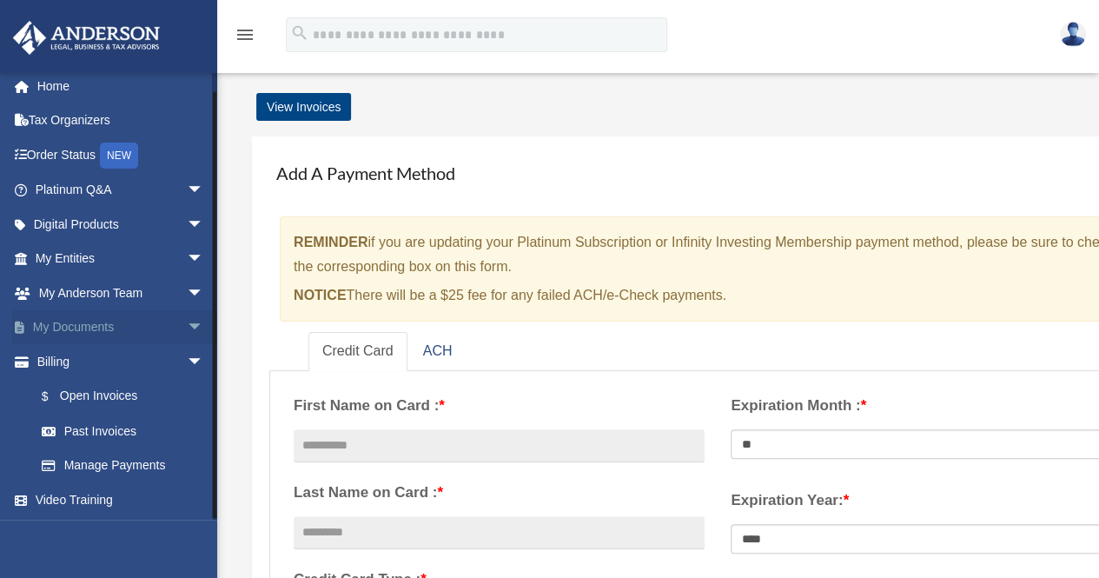
click at [187, 321] on span "arrow_drop_down" at bounding box center [204, 328] width 35 height 36
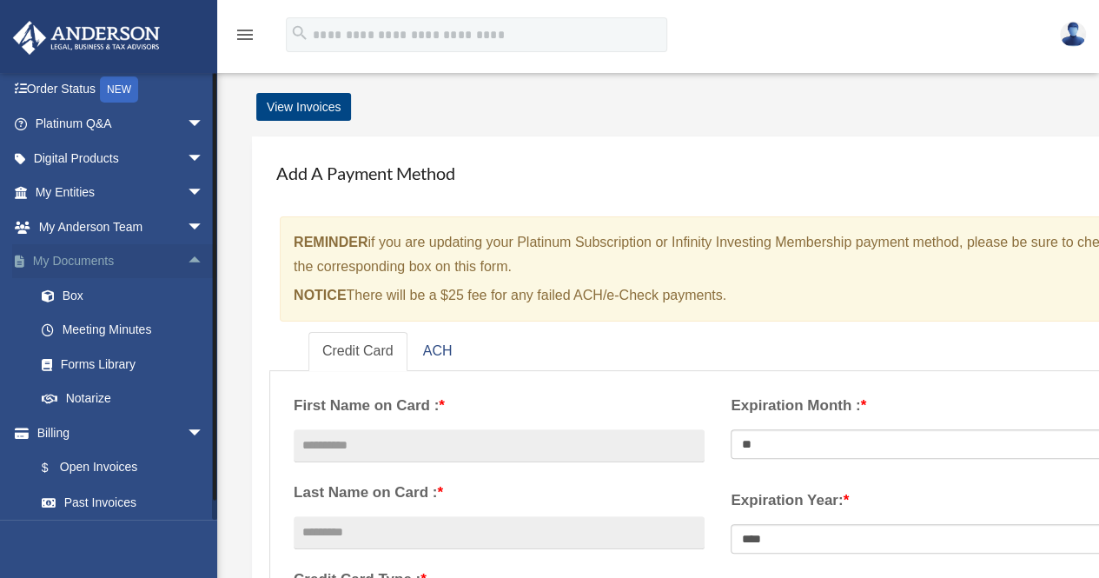
scroll to position [0, 0]
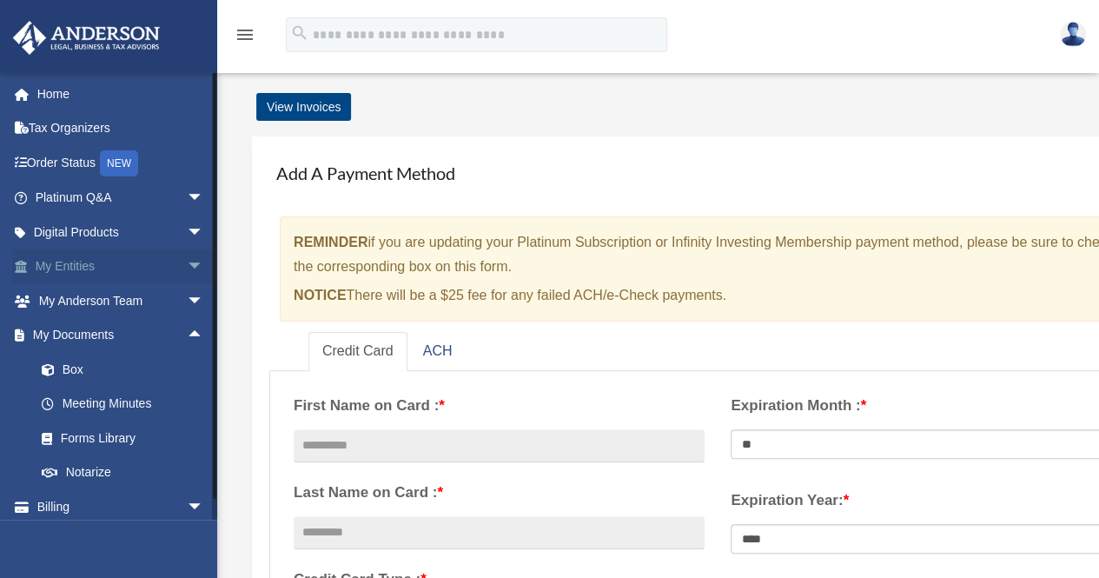
click at [187, 266] on span "arrow_drop_down" at bounding box center [204, 267] width 35 height 36
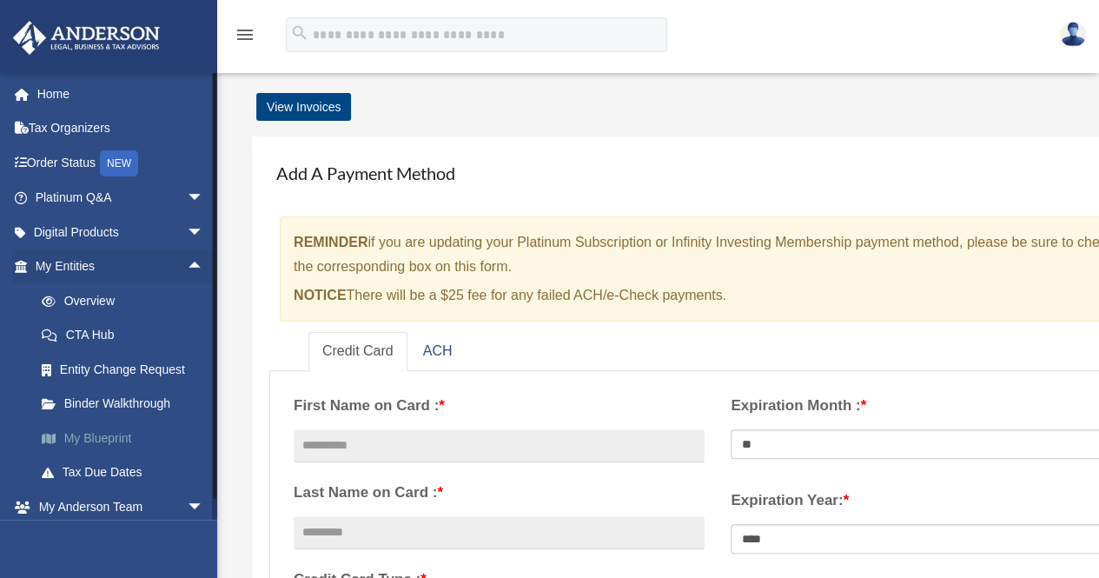
click at [113, 439] on link "My Blueprint" at bounding box center [127, 437] width 206 height 35
